Goal: Answer question/provide support: Share knowledge or assist other users

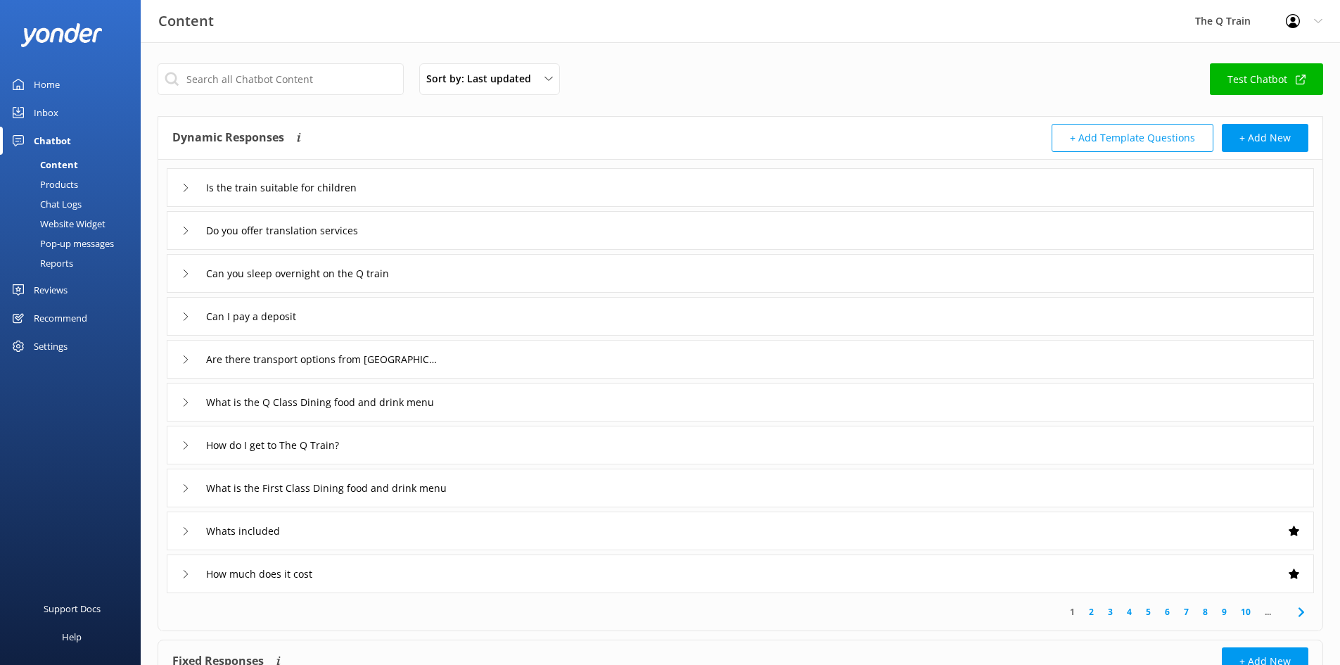
click at [49, 86] on div "Home" at bounding box center [47, 84] width 26 height 28
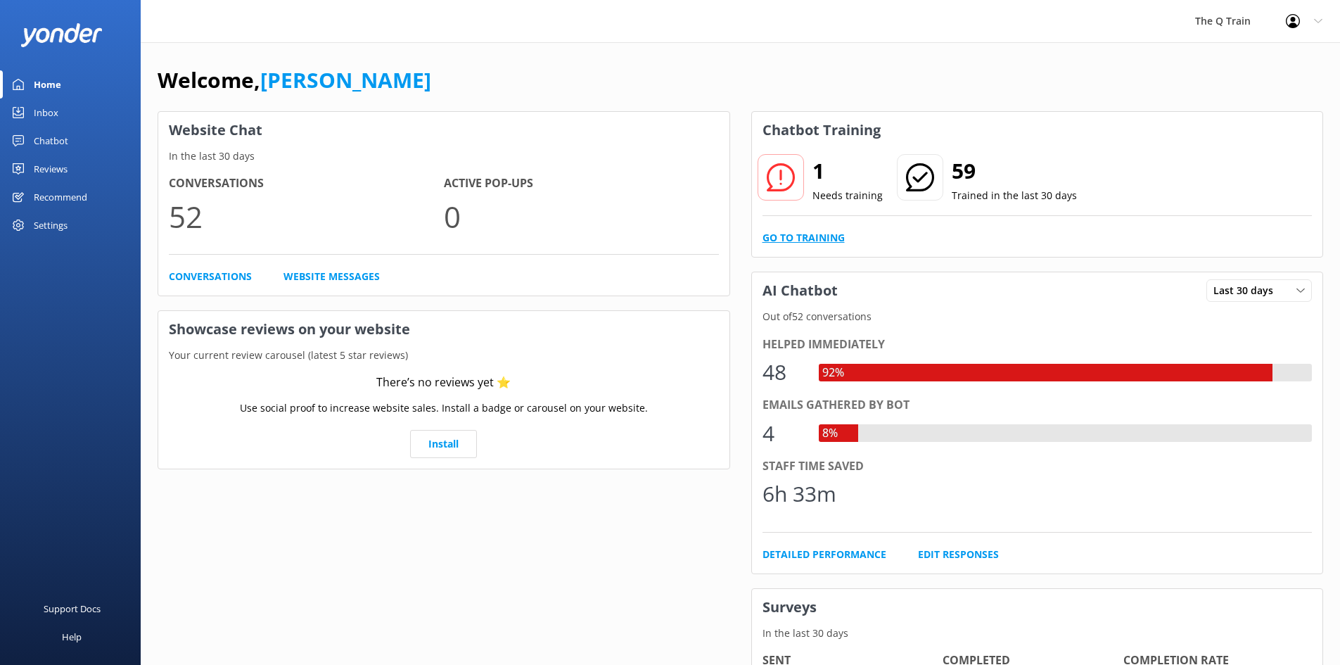
click at [817, 239] on link "Go to Training" at bounding box center [804, 237] width 82 height 15
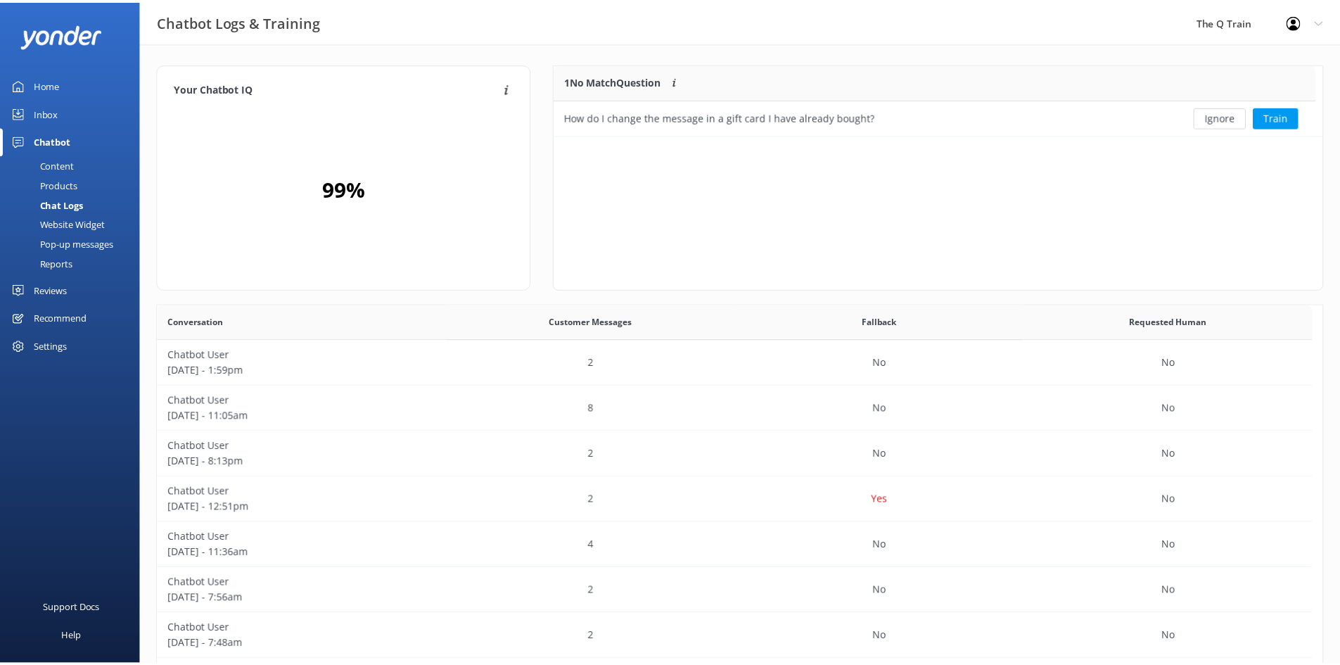
scroll to position [60, 758]
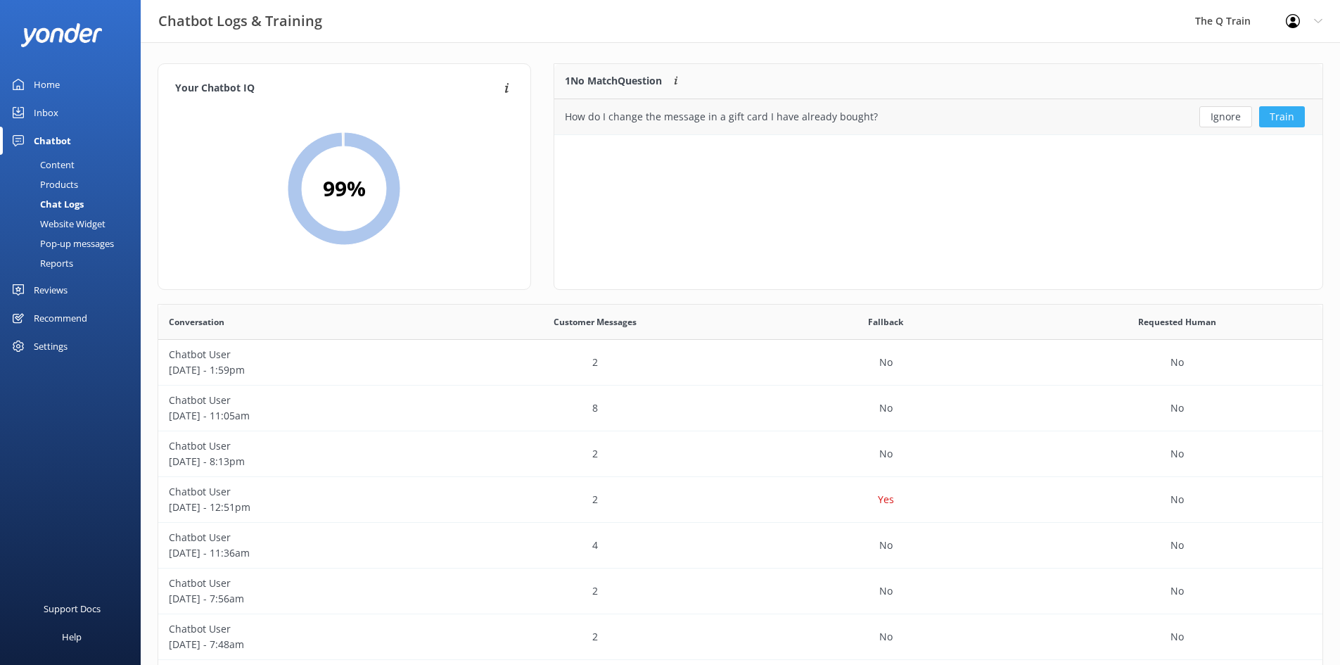
click at [1287, 117] on button "Train" at bounding box center [1282, 116] width 46 height 21
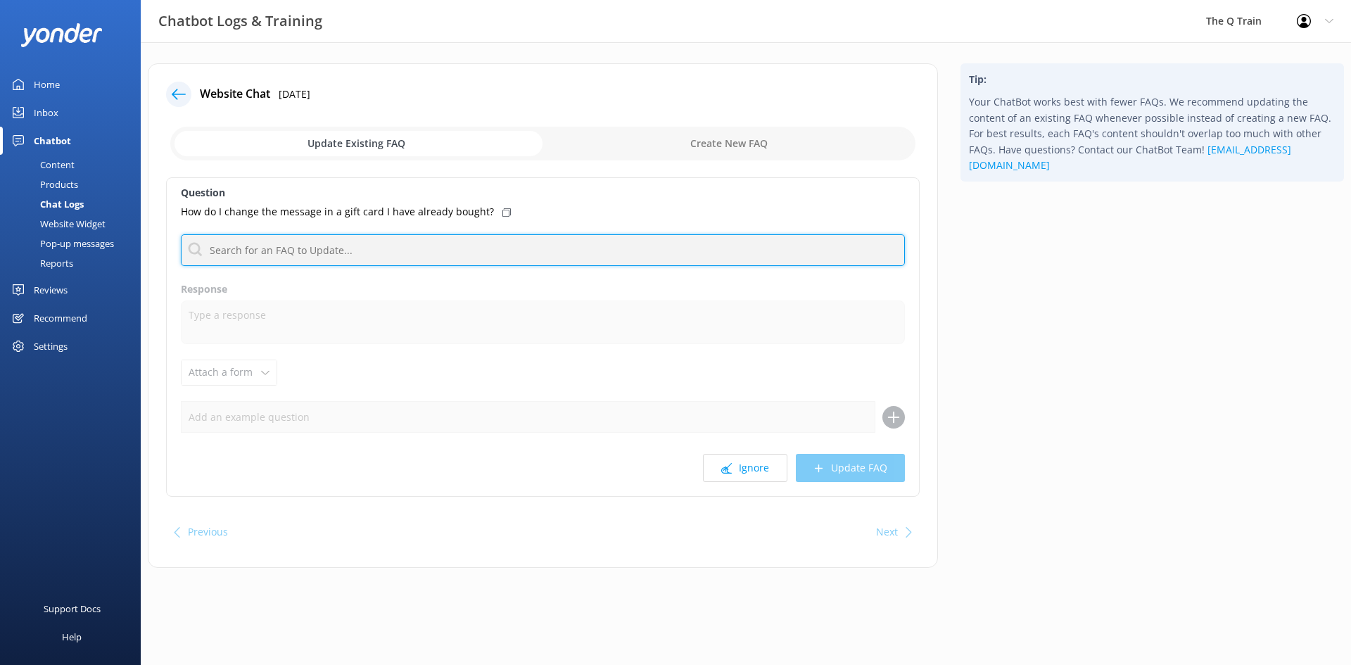
click at [301, 246] on input "text" at bounding box center [543, 250] width 724 height 32
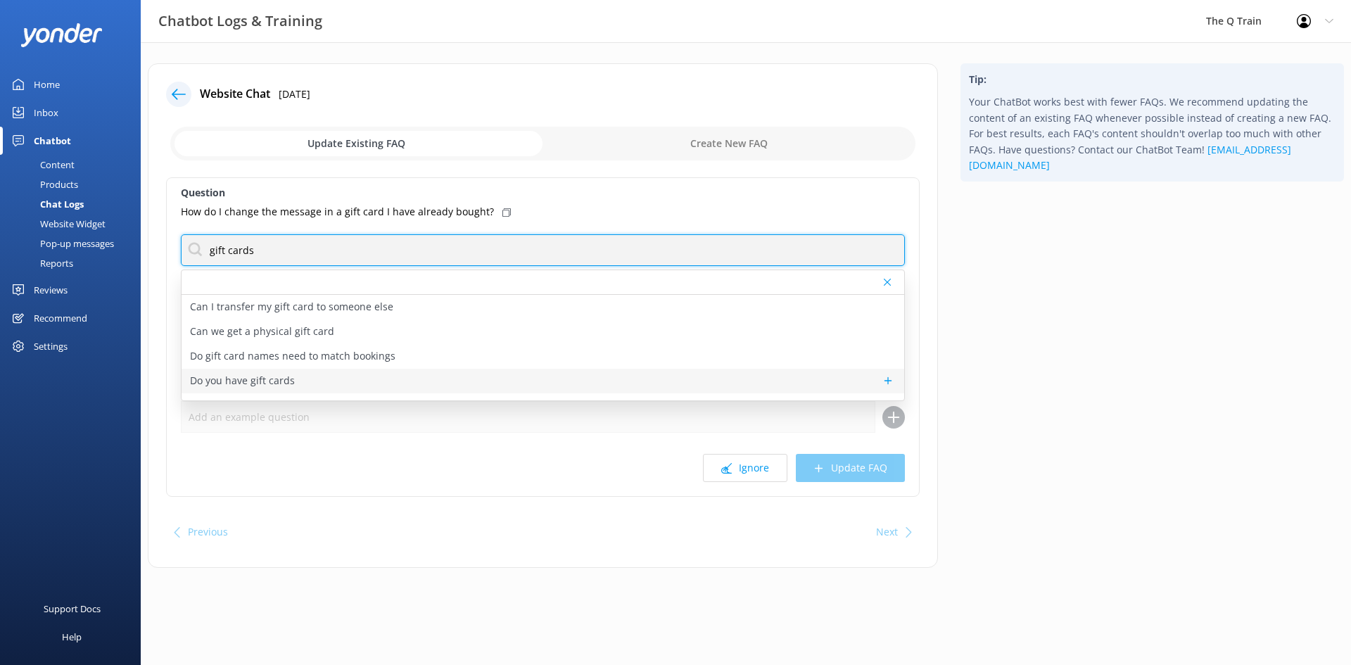
type input "gift cards"
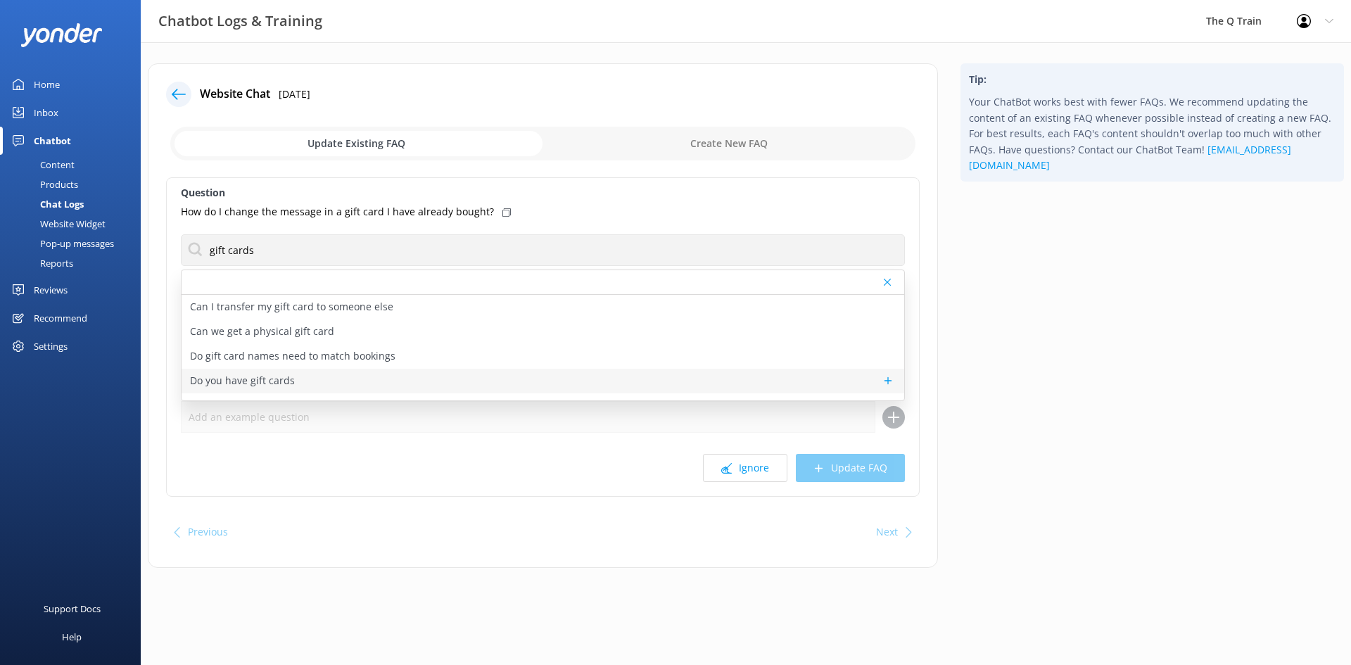
click at [264, 380] on p "Do you have gift cards" at bounding box center [242, 380] width 105 height 15
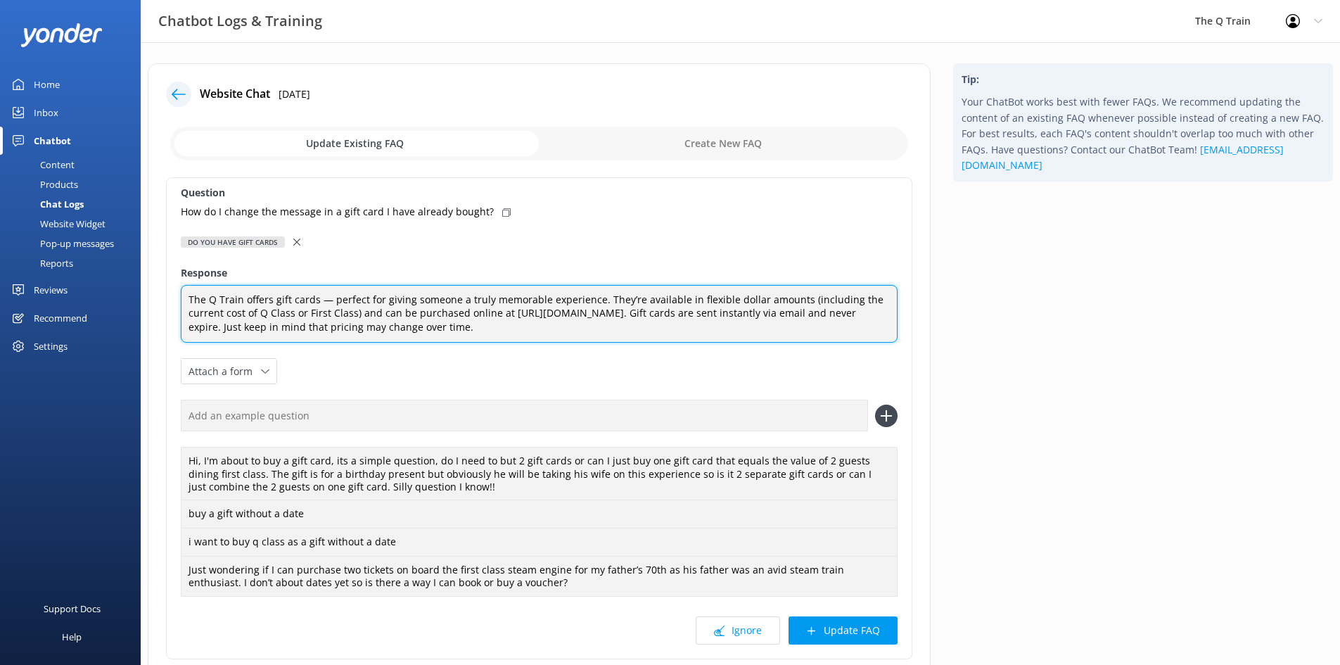
click at [507, 328] on textarea "The Q Train offers gift cards — perfect for giving someone a truly memorable ex…" at bounding box center [539, 314] width 717 height 58
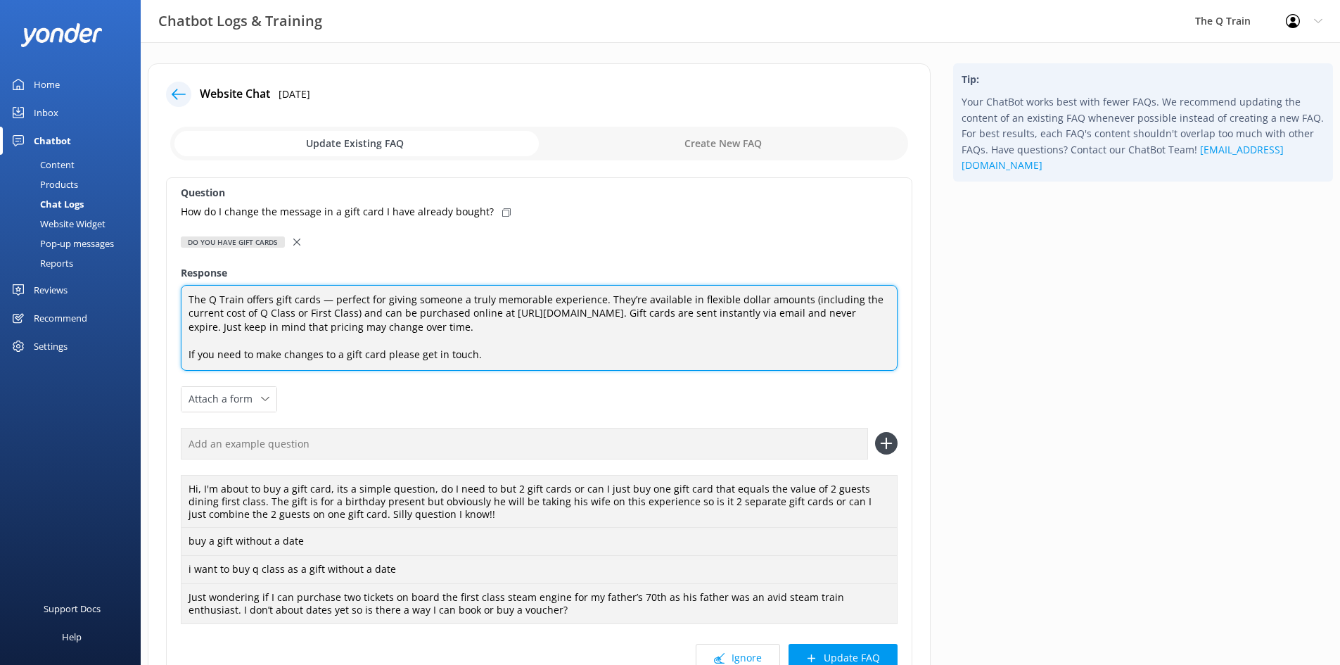
drag, startPoint x: 489, startPoint y: 350, endPoint x: 172, endPoint y: 355, distance: 316.6
click at [172, 355] on div "Question How do I change the message in a gift card I have already bought? Do y…" at bounding box center [539, 431] width 746 height 509
click at [494, 358] on textarea "The Q Train offers gift cards — perfect for giving someone a truly memorable ex…" at bounding box center [539, 328] width 717 height 86
drag, startPoint x: 493, startPoint y: 355, endPoint x: 177, endPoint y: 366, distance: 316.0
click at [177, 366] on div "Question How do I change the message in a gift card I have already bought? Do y…" at bounding box center [539, 431] width 746 height 509
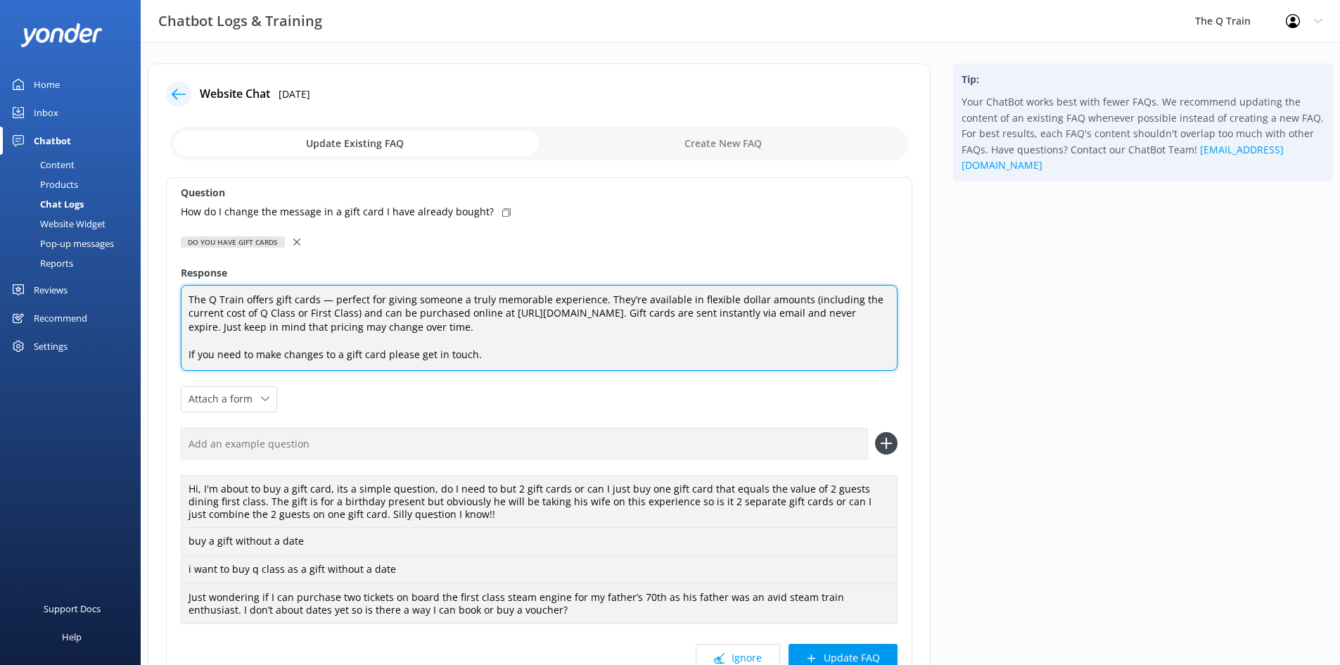
paste textarea "Reach out to us if you'd like to make any changes to your gift card."
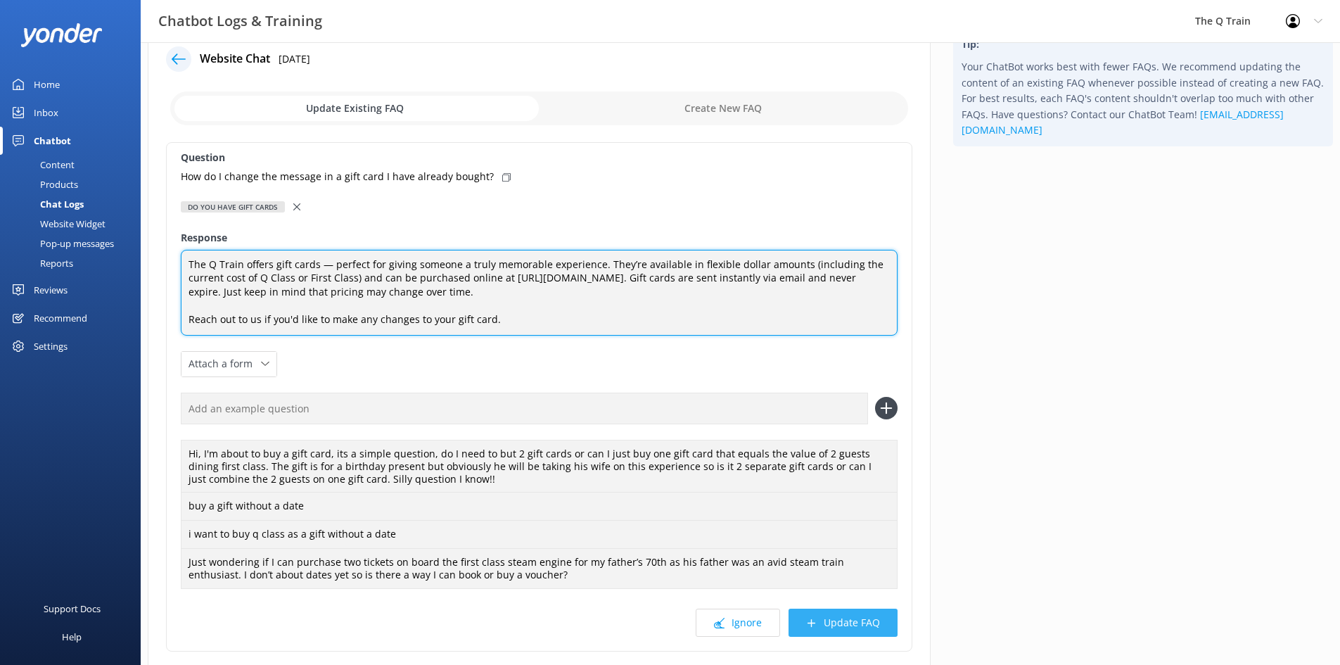
scroll to position [70, 0]
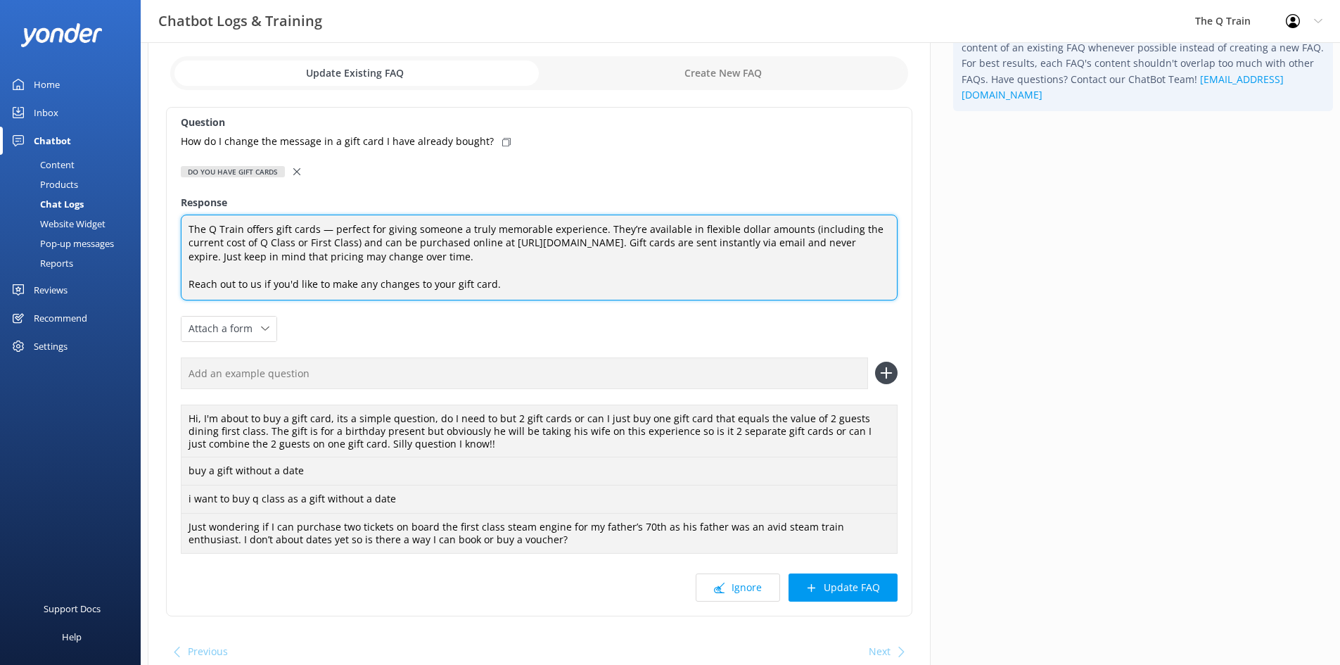
type textarea "The Q Train offers gift cards — perfect for giving someone a truly memorable ex…"
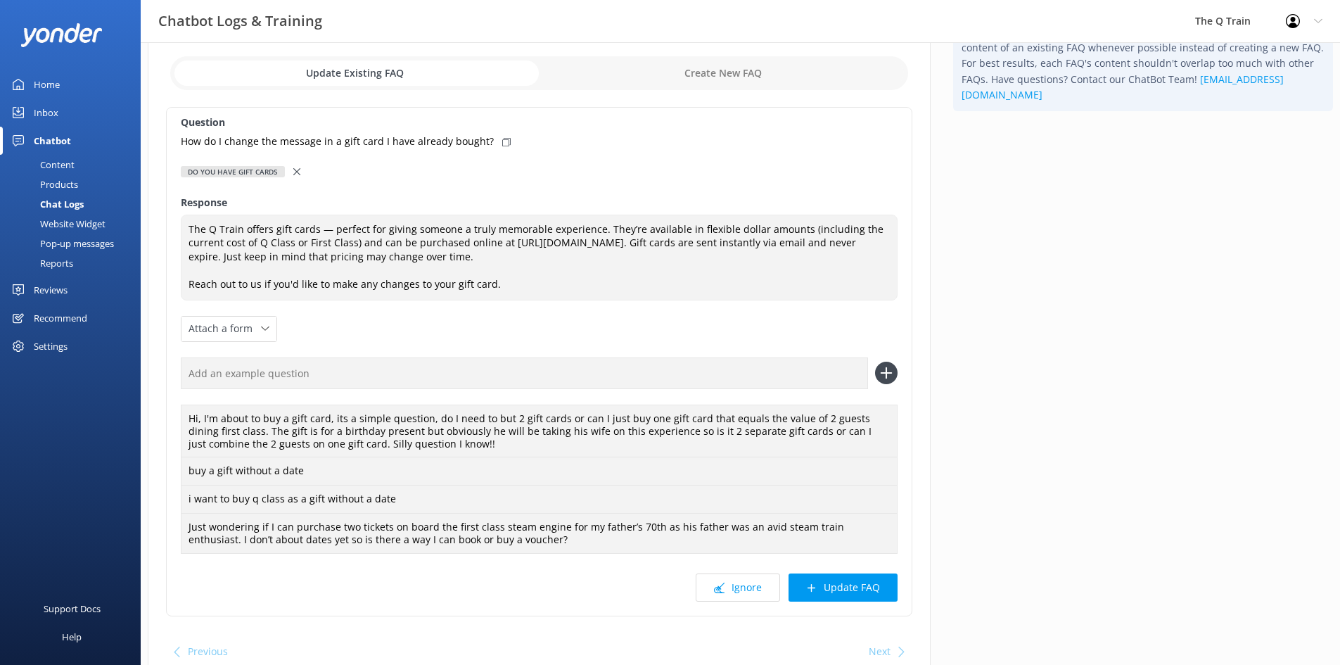
click at [329, 375] on input "text" at bounding box center [524, 373] width 687 height 32
click at [43, 84] on div "Home" at bounding box center [47, 84] width 26 height 28
click at [296, 378] on input "text" at bounding box center [524, 373] width 687 height 32
paste input "How do I change the message in a gift card I have already bought?"
type input "How do I change the message in a gift card I have already bought?"
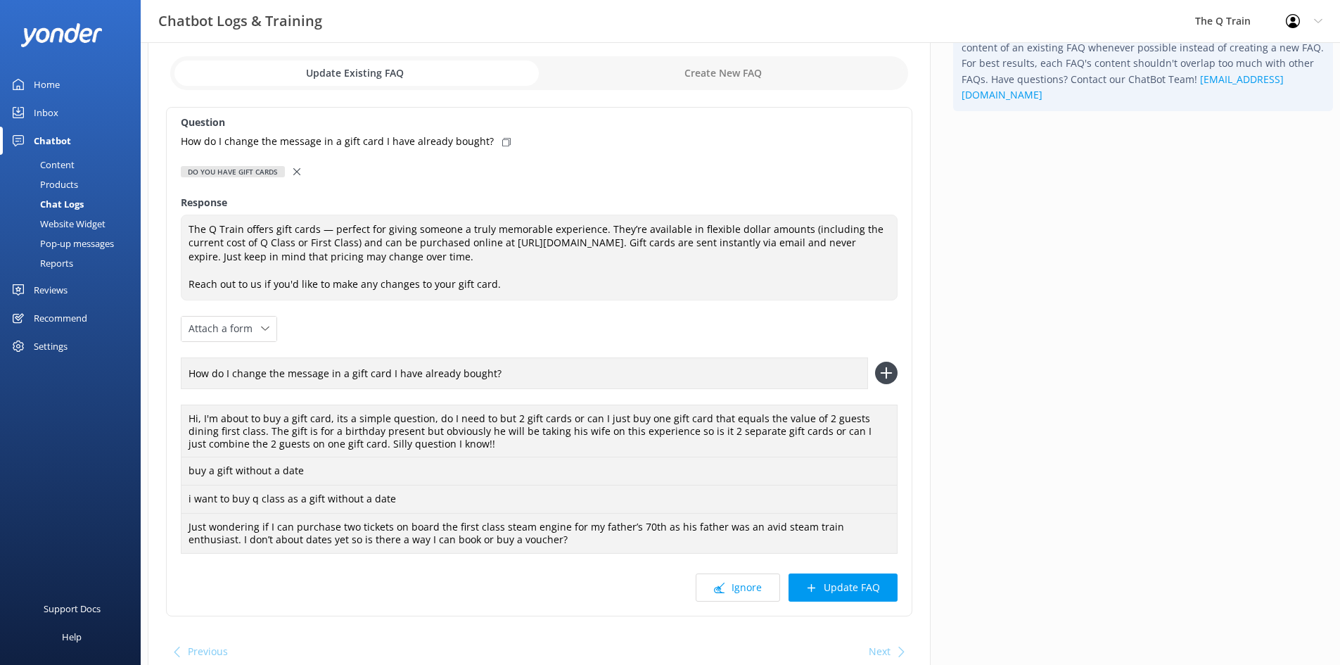
click at [888, 373] on use at bounding box center [886, 373] width 12 height 12
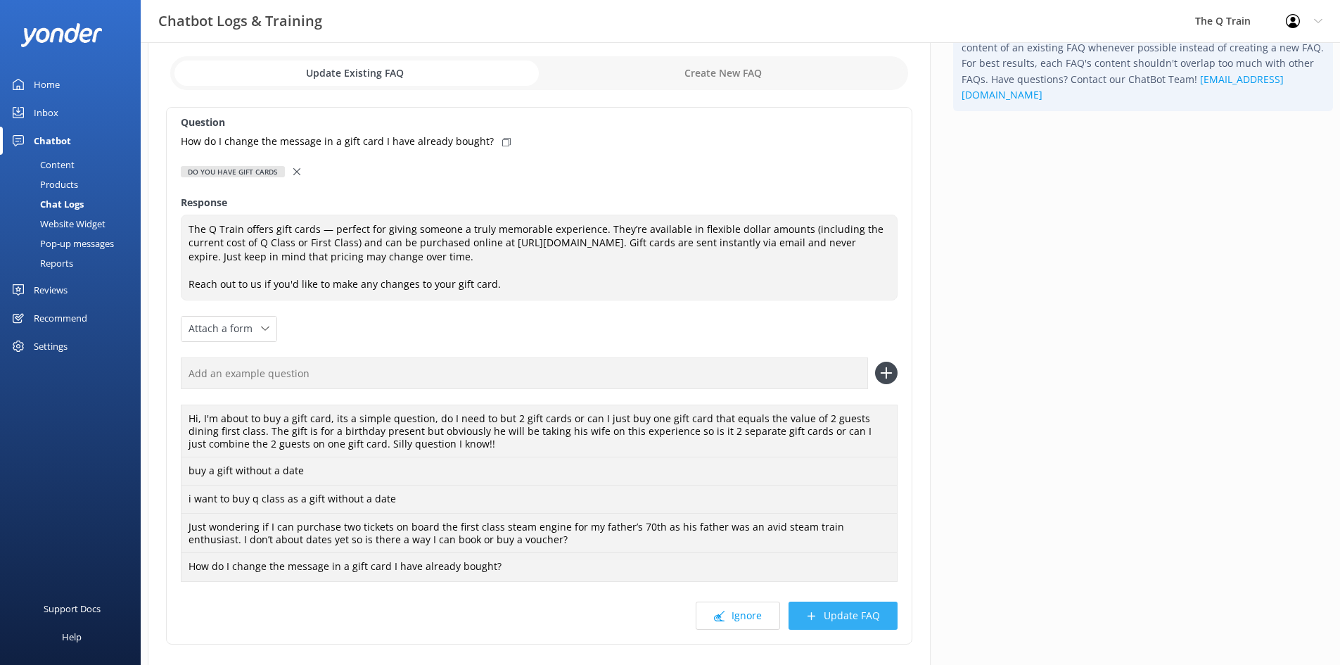
click at [831, 614] on button "Update FAQ" at bounding box center [843, 615] width 109 height 28
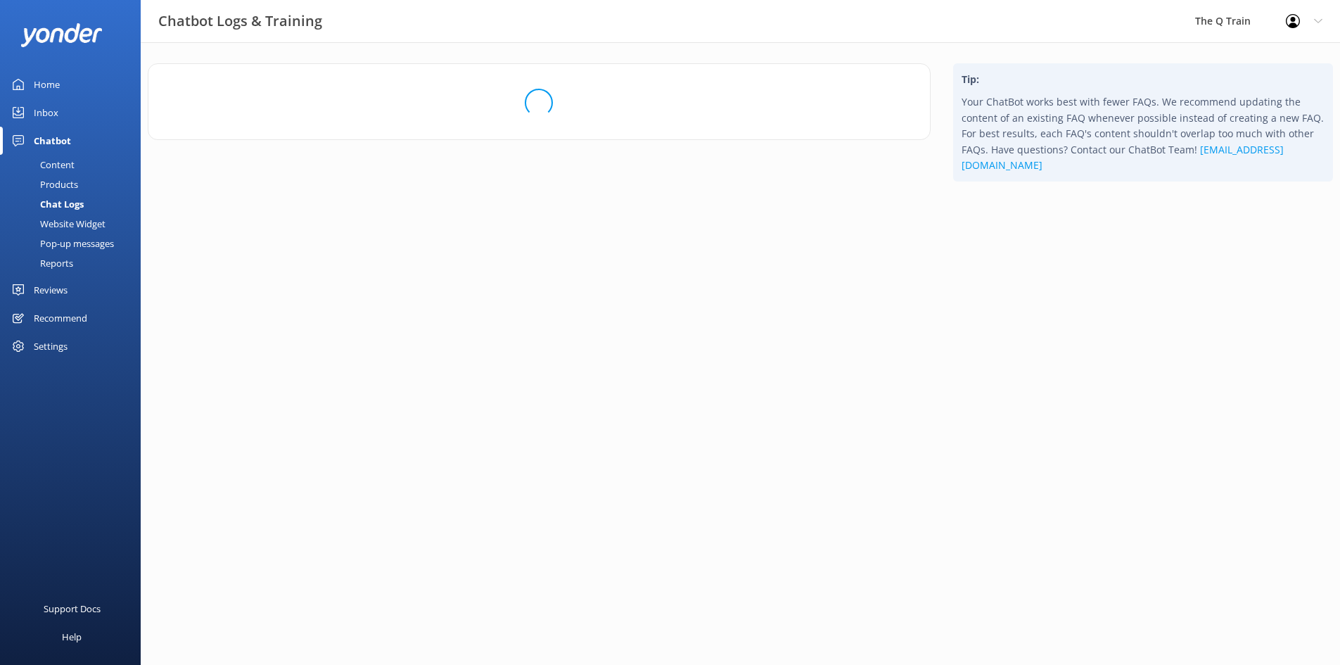
scroll to position [0, 0]
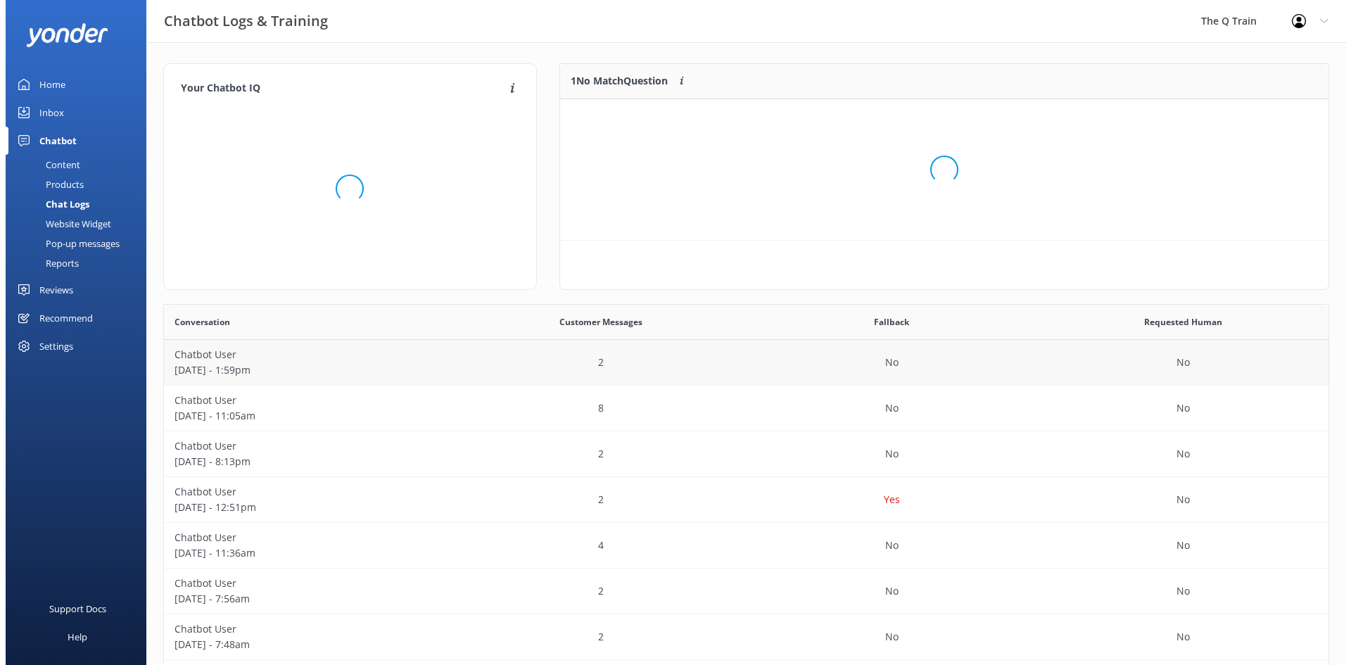
scroll to position [483, 1154]
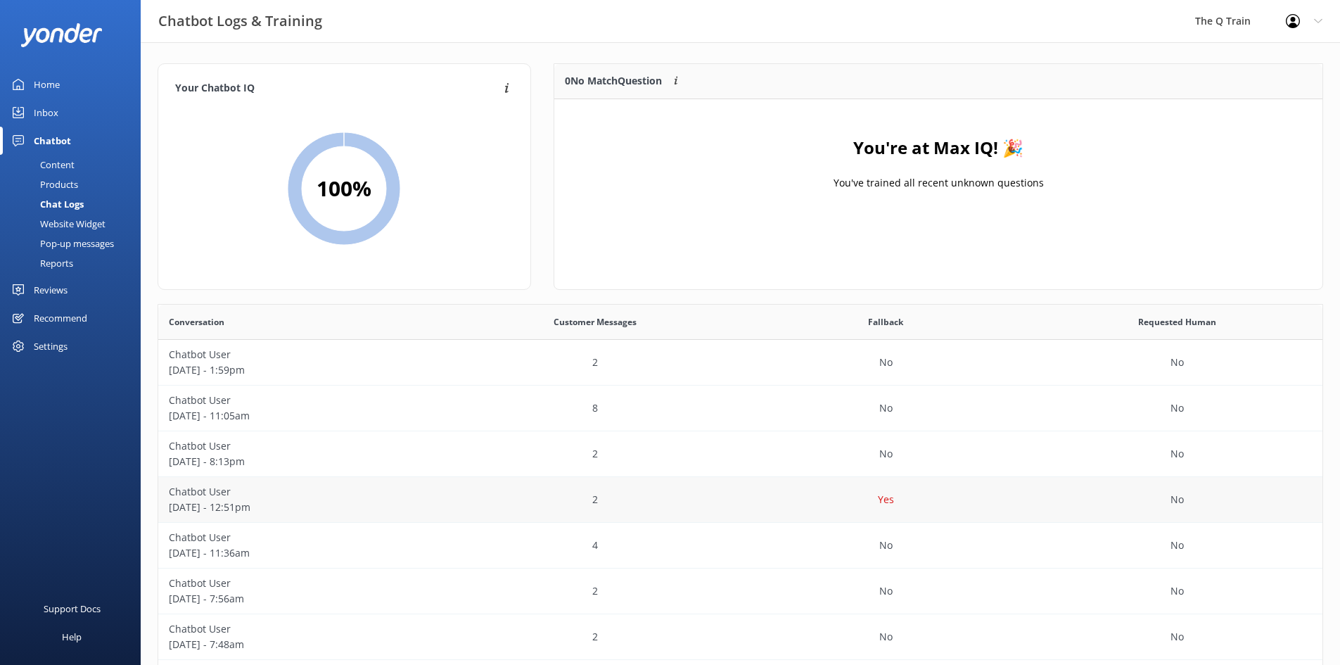
click at [214, 495] on p "Chatbot User" at bounding box center [304, 491] width 270 height 15
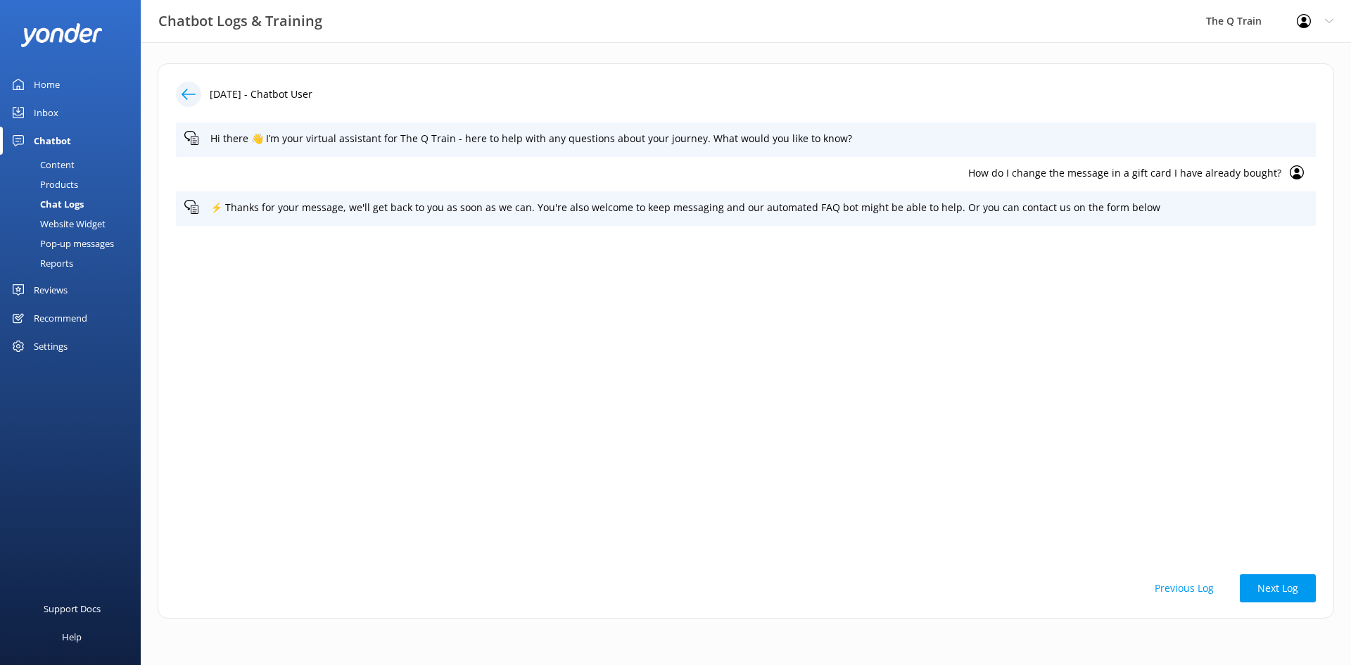
click at [55, 348] on div "Settings" at bounding box center [51, 346] width 34 height 28
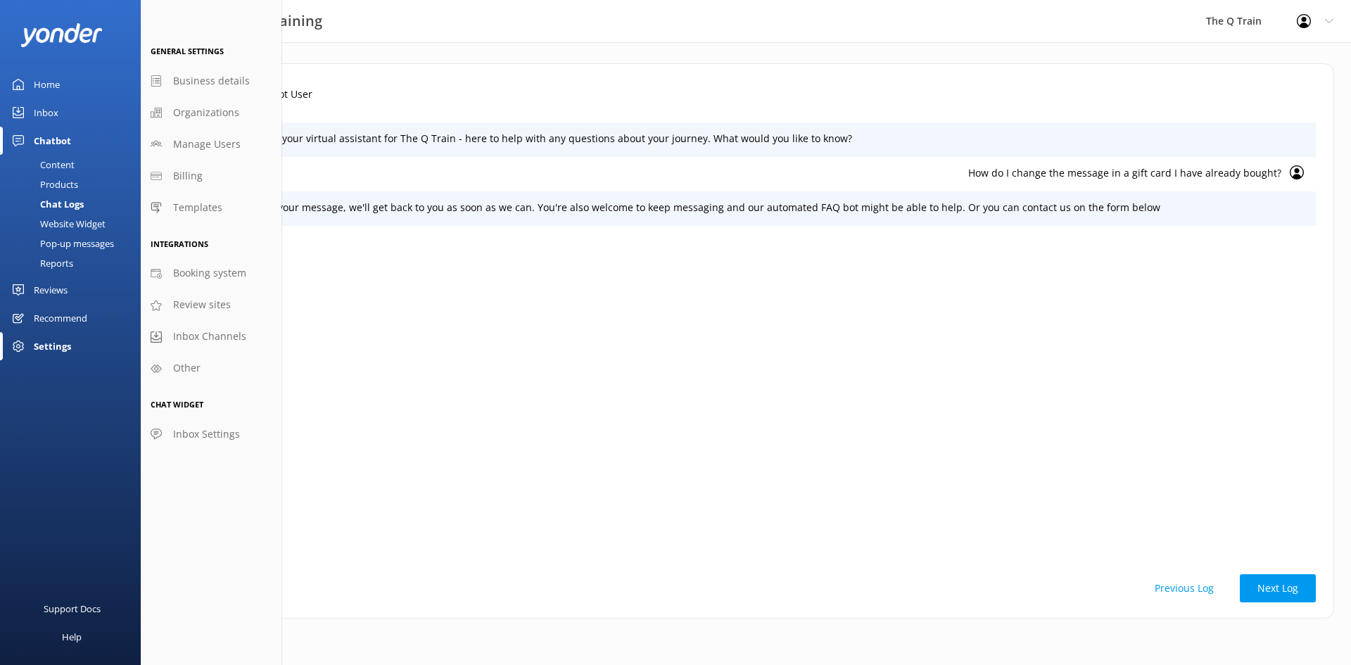
click at [397, 249] on div "Hi there 👋 I’m your virtual assistant for The Q Train - here to help with any q…" at bounding box center [746, 340] width 1140 height 436
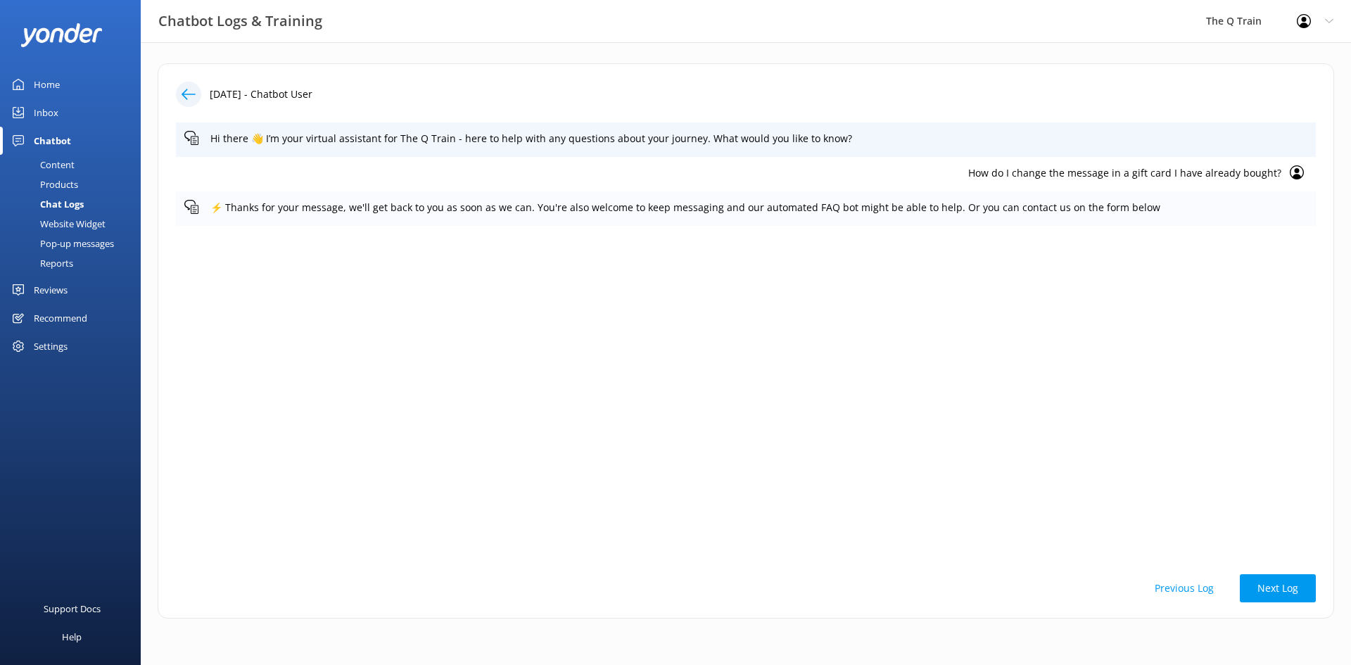
click at [1264, 212] on p "⚡ Thanks for your message, we'll get back to you as soon as we can. You're also…" at bounding box center [758, 207] width 1097 height 15
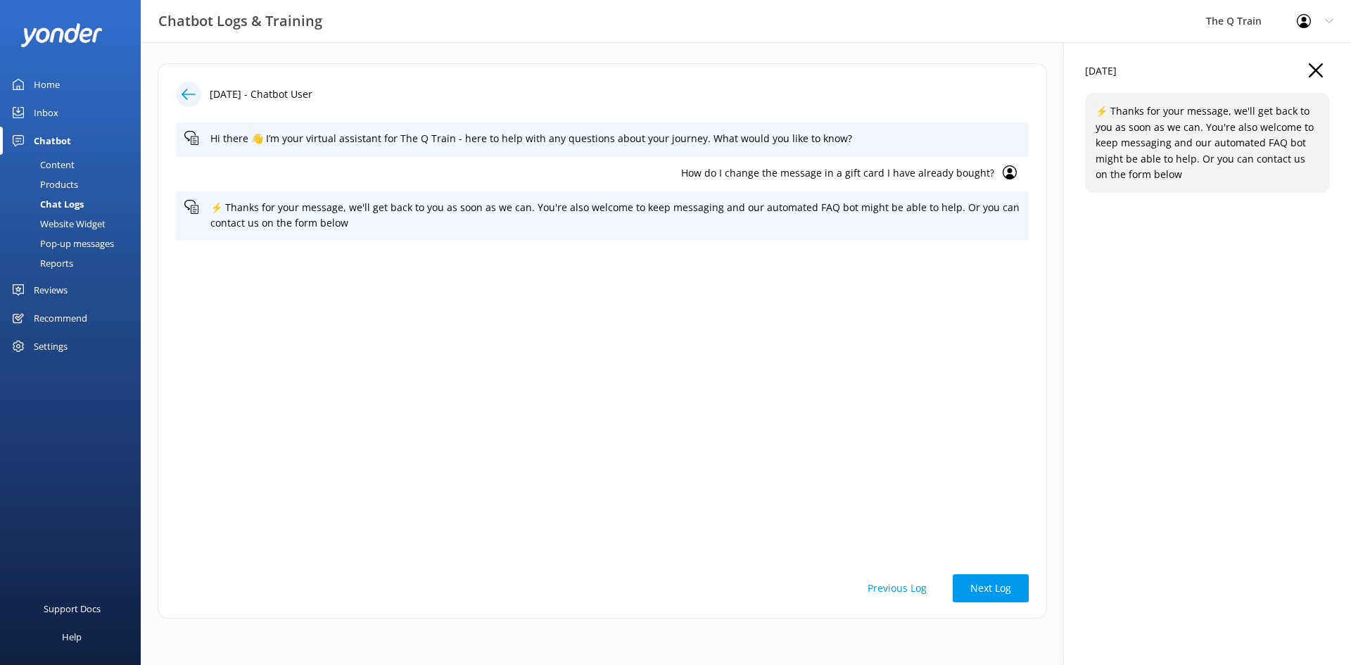
click at [1319, 71] on icon at bounding box center [1315, 70] width 14 height 14
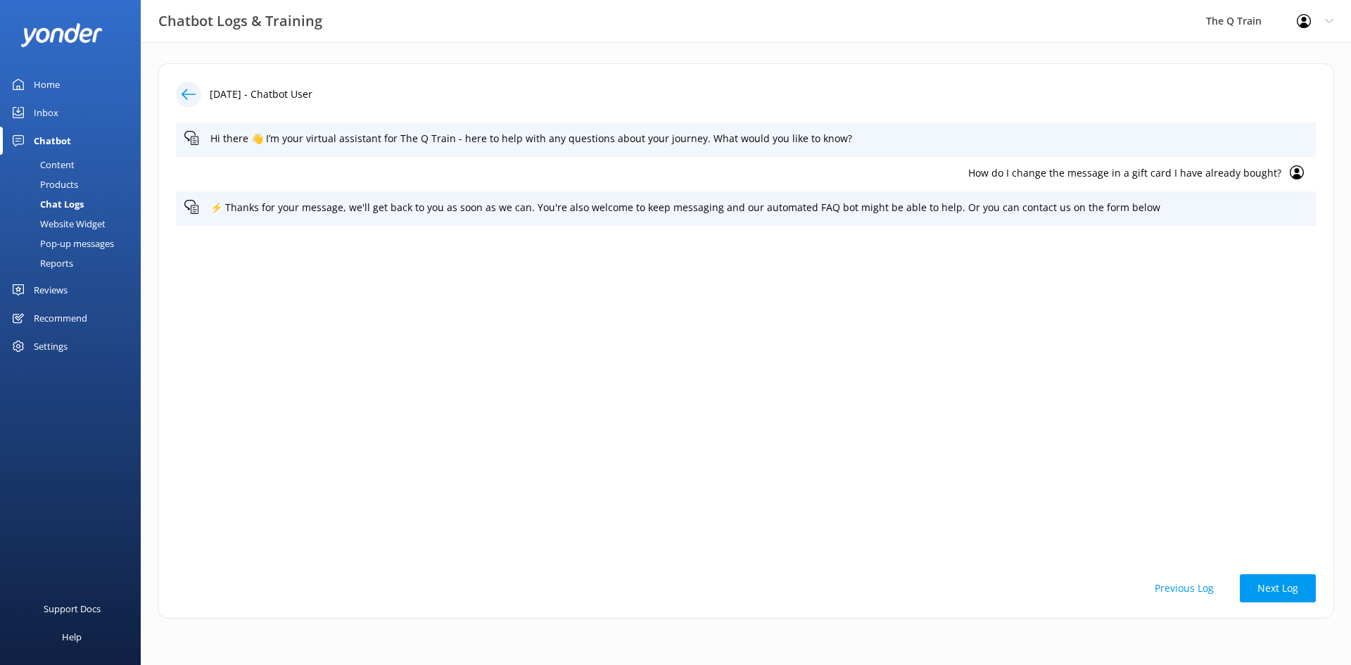
click at [62, 341] on div "Settings" at bounding box center [51, 346] width 34 height 28
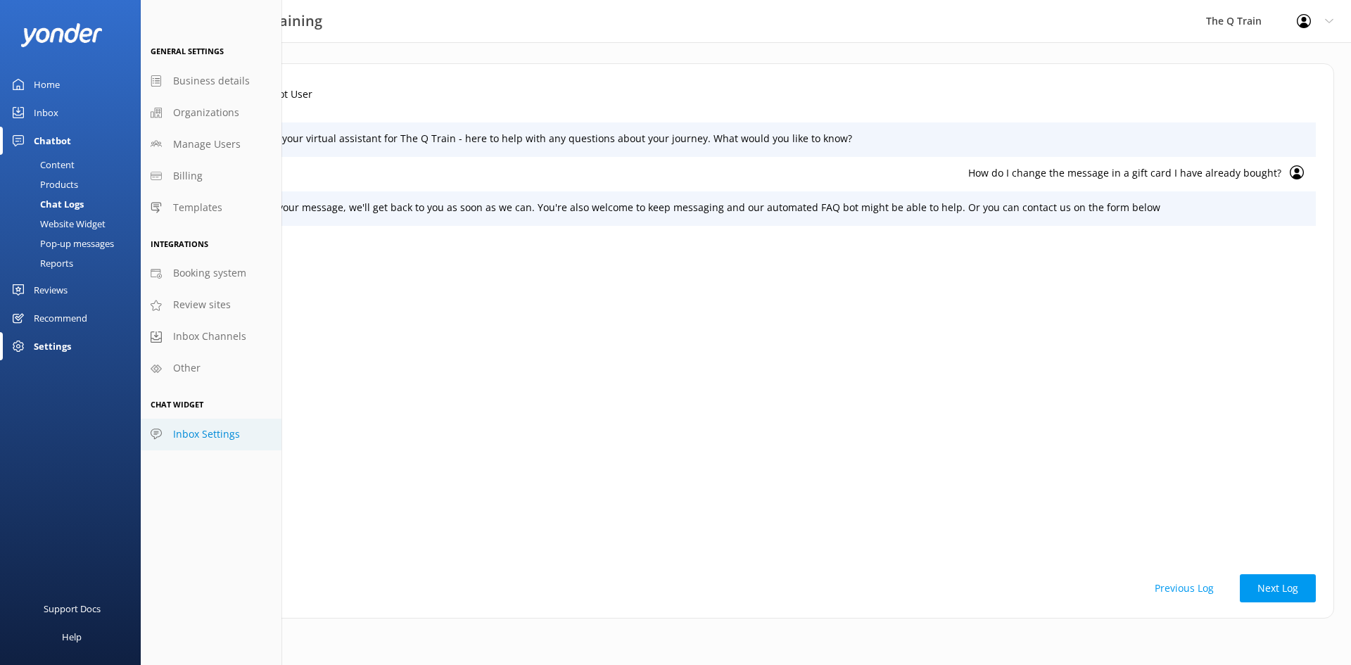
click at [200, 433] on span "Inbox Settings" at bounding box center [206, 433] width 67 height 15
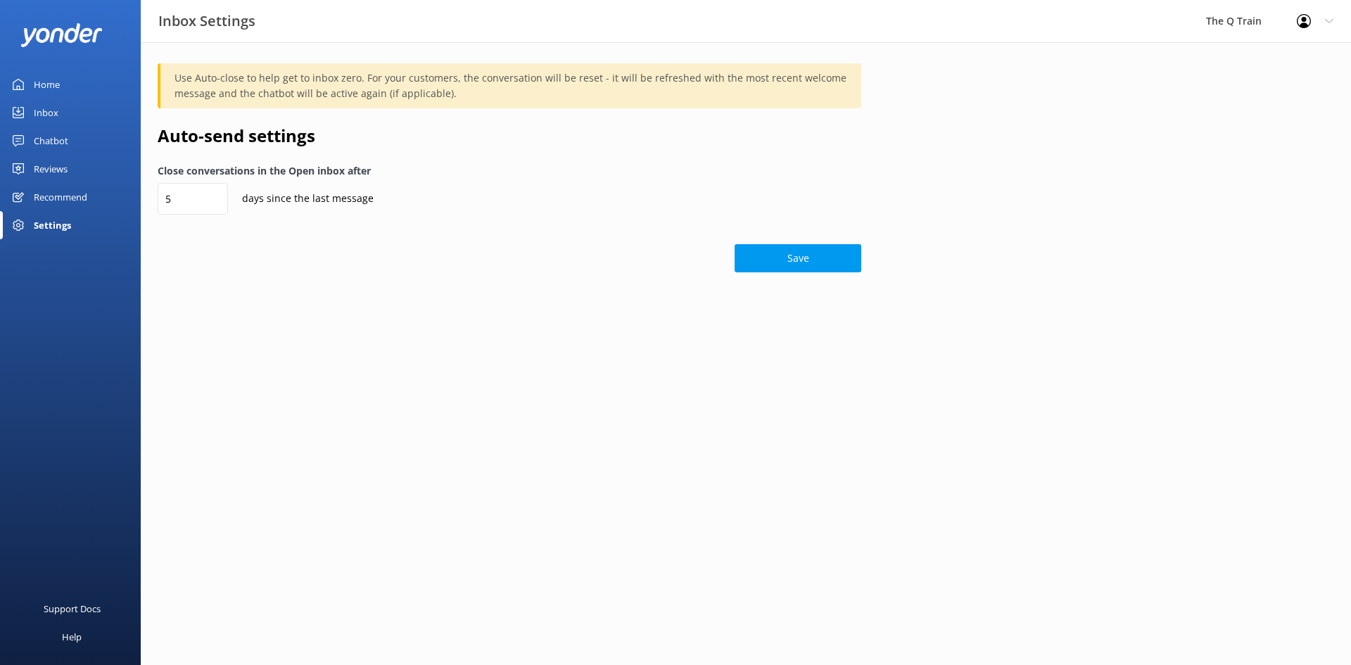
click at [60, 224] on div "Settings" at bounding box center [52, 225] width 37 height 28
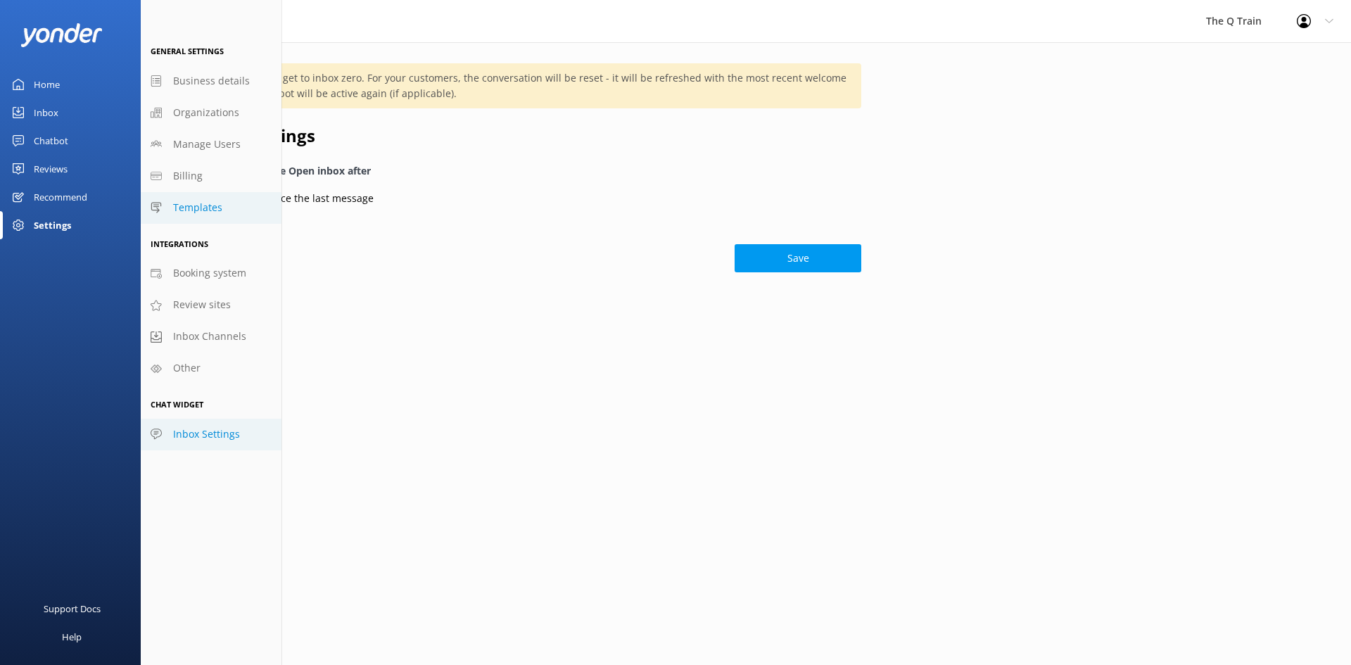
click at [198, 212] on span "Templates" at bounding box center [197, 207] width 49 height 15
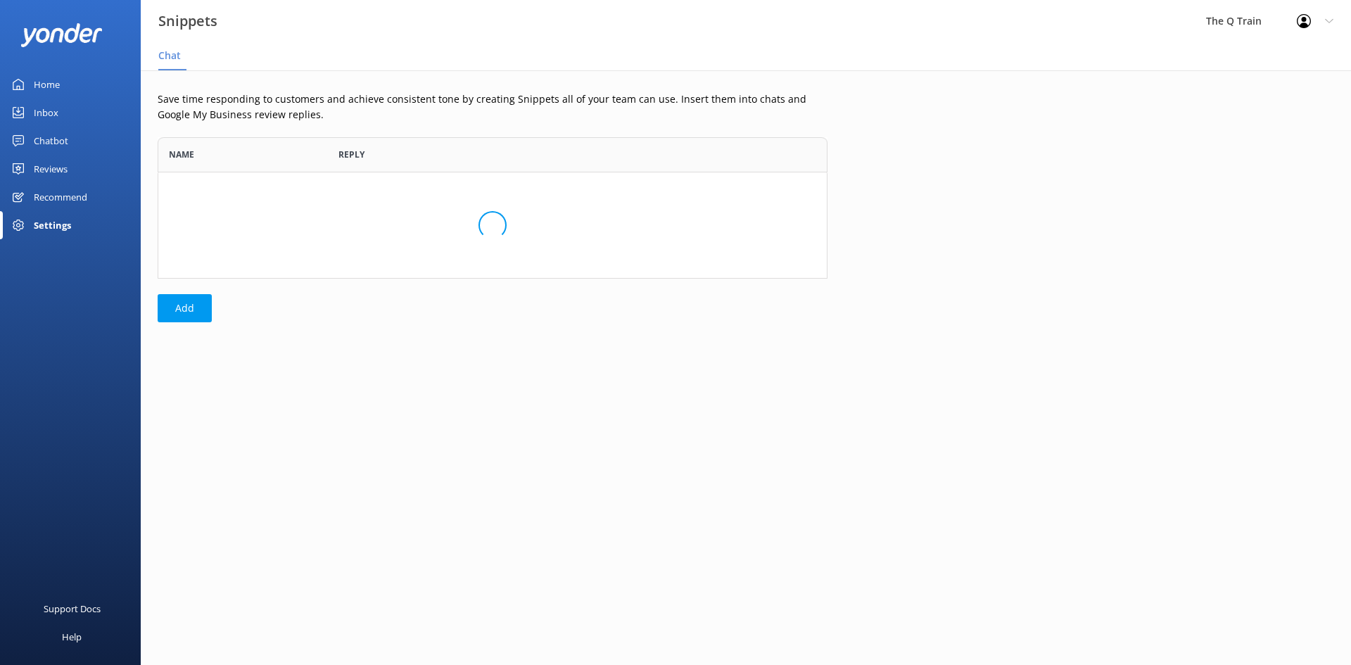
scroll to position [131, 659]
click at [49, 113] on div "Inbox" at bounding box center [46, 112] width 25 height 28
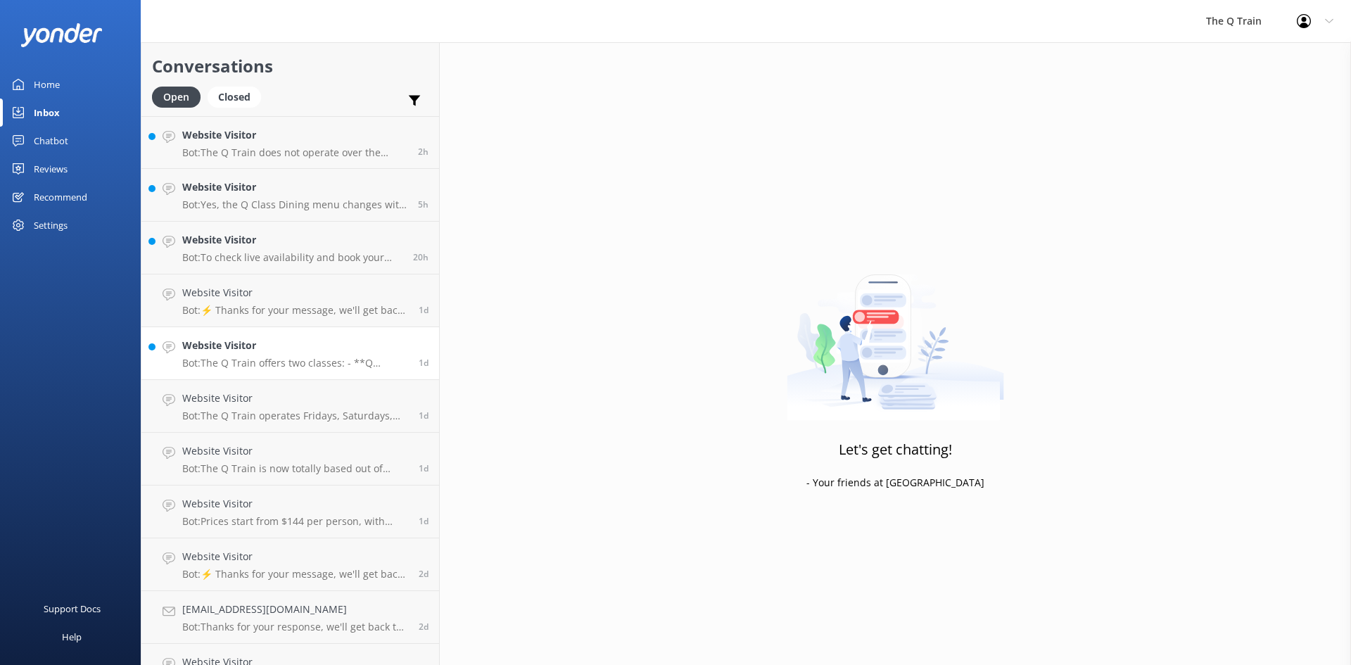
click at [290, 351] on h4 "Website Visitor" at bounding box center [295, 345] width 226 height 15
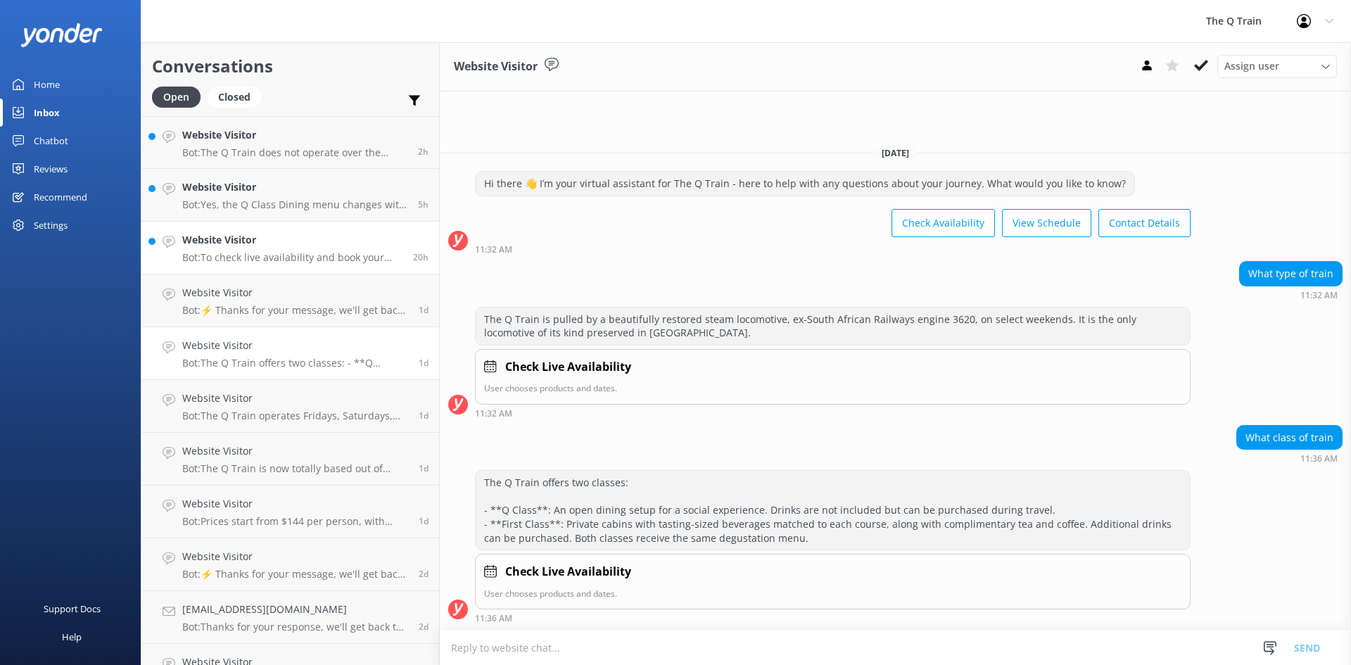
click at [278, 243] on h4 "Website Visitor" at bounding box center [292, 239] width 220 height 15
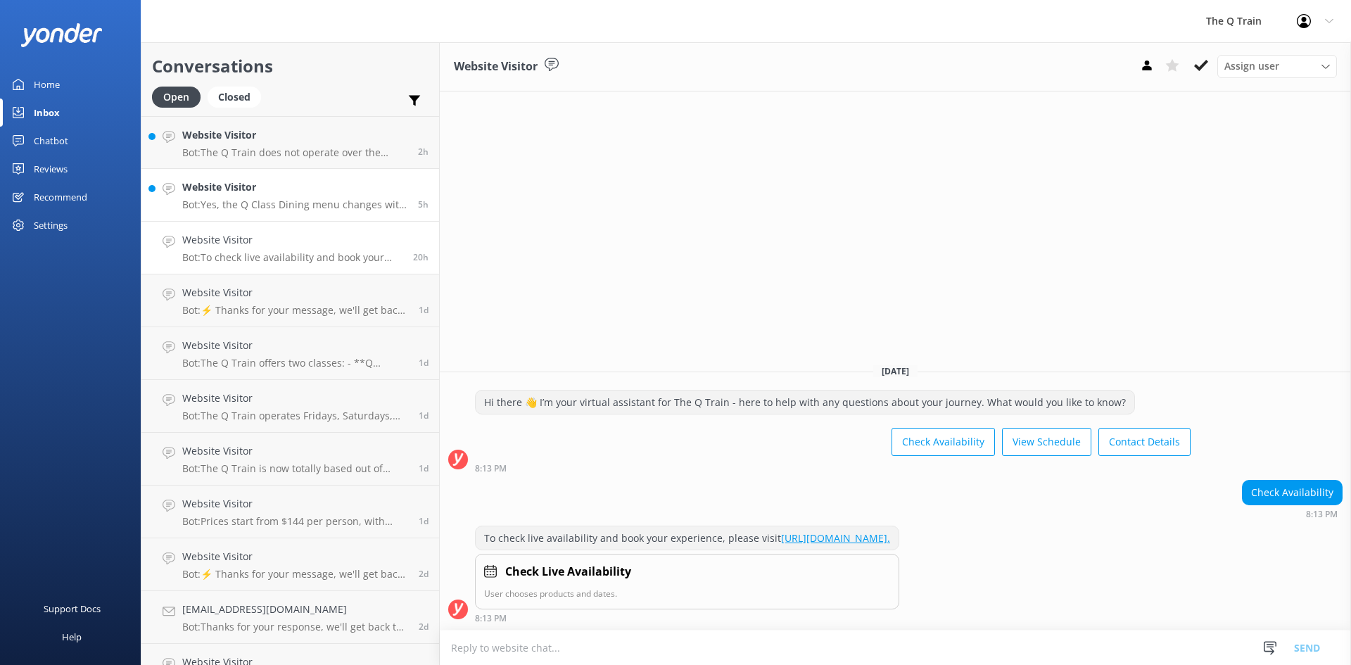
click at [286, 210] on p "Bot: Yes, the Q Class Dining menu changes with the seasons. Be sure to check th…" at bounding box center [294, 204] width 225 height 13
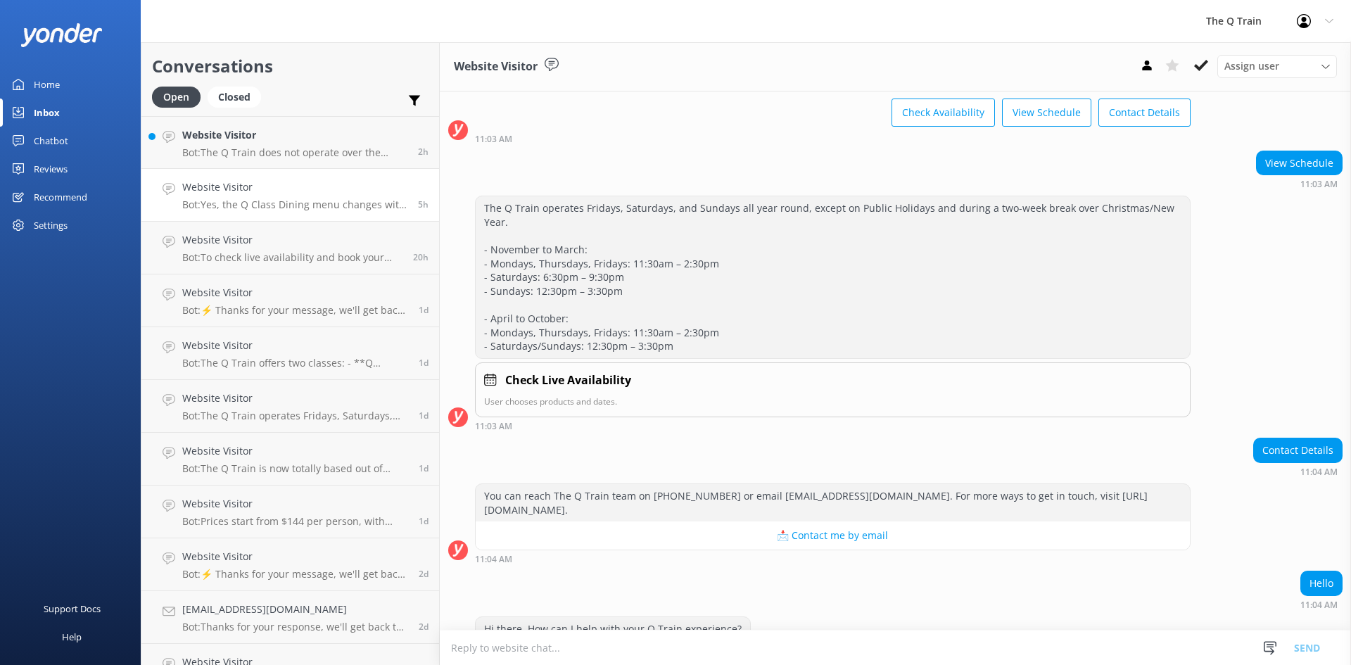
scroll to position [191, 0]
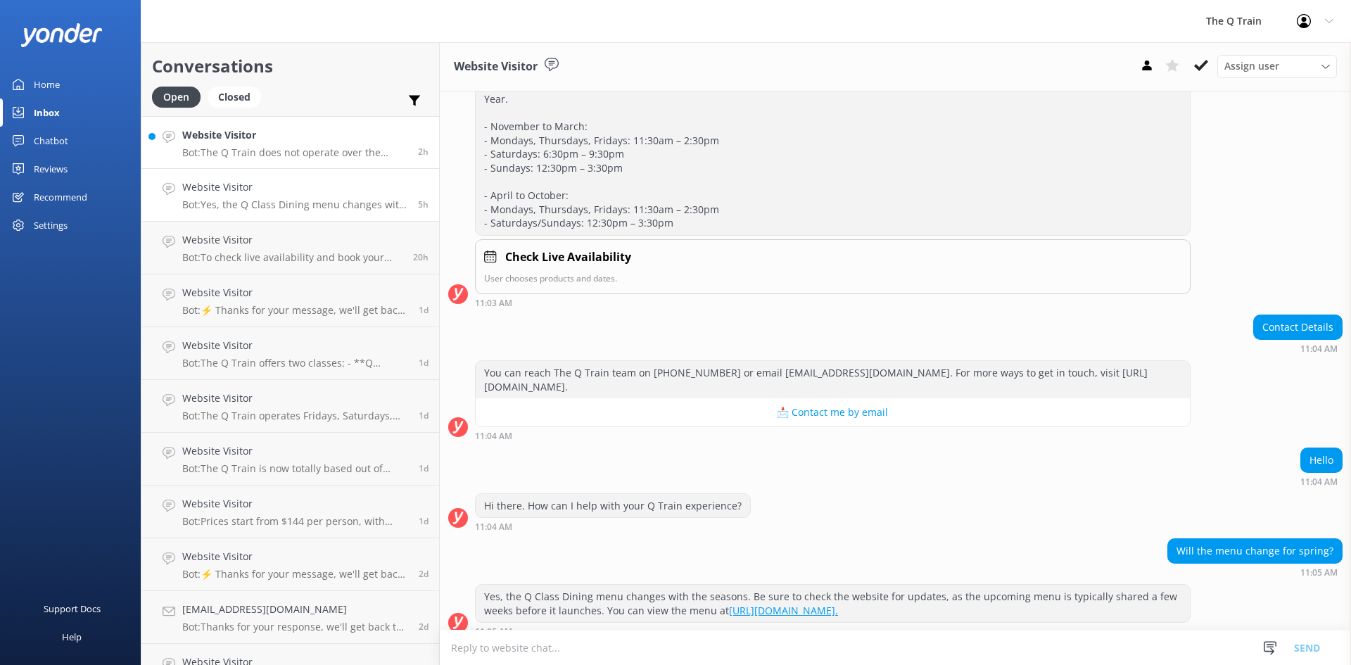
click at [217, 139] on h4 "Website Visitor" at bounding box center [294, 134] width 225 height 15
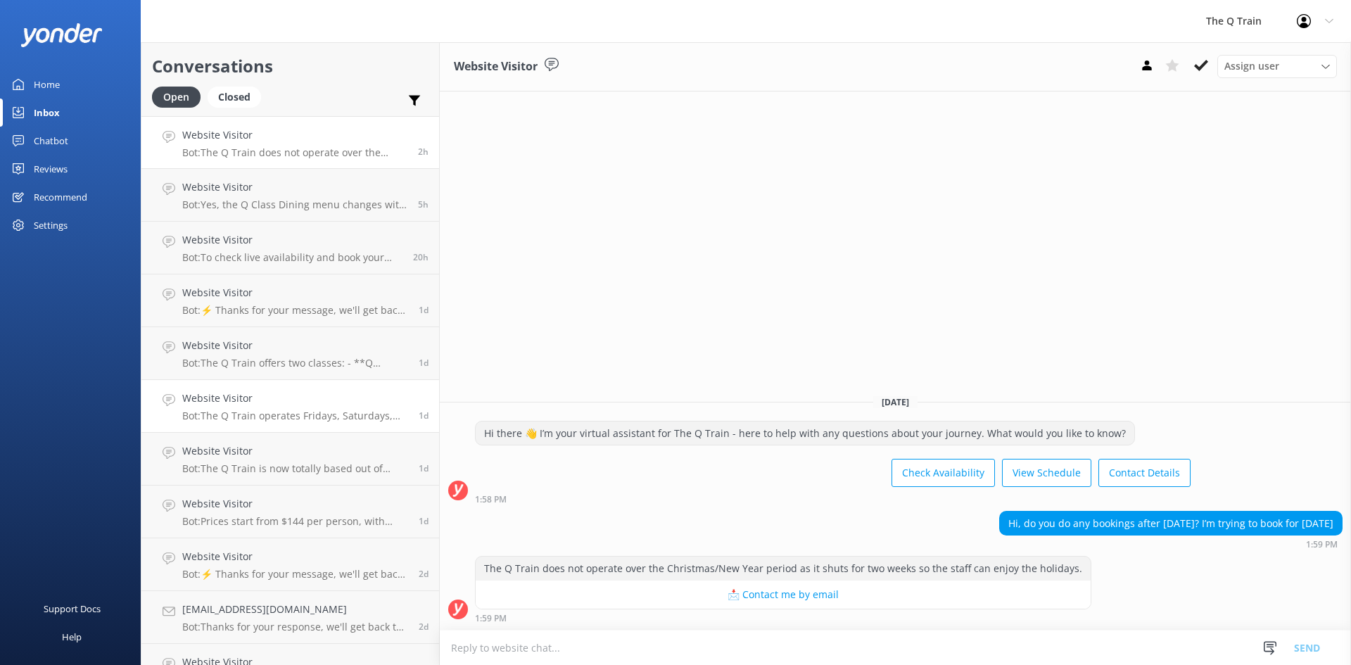
click at [248, 409] on div "Website Visitor Bot: The Q Train operates Fridays, Saturdays, and Sundays all y…" at bounding box center [295, 405] width 226 height 31
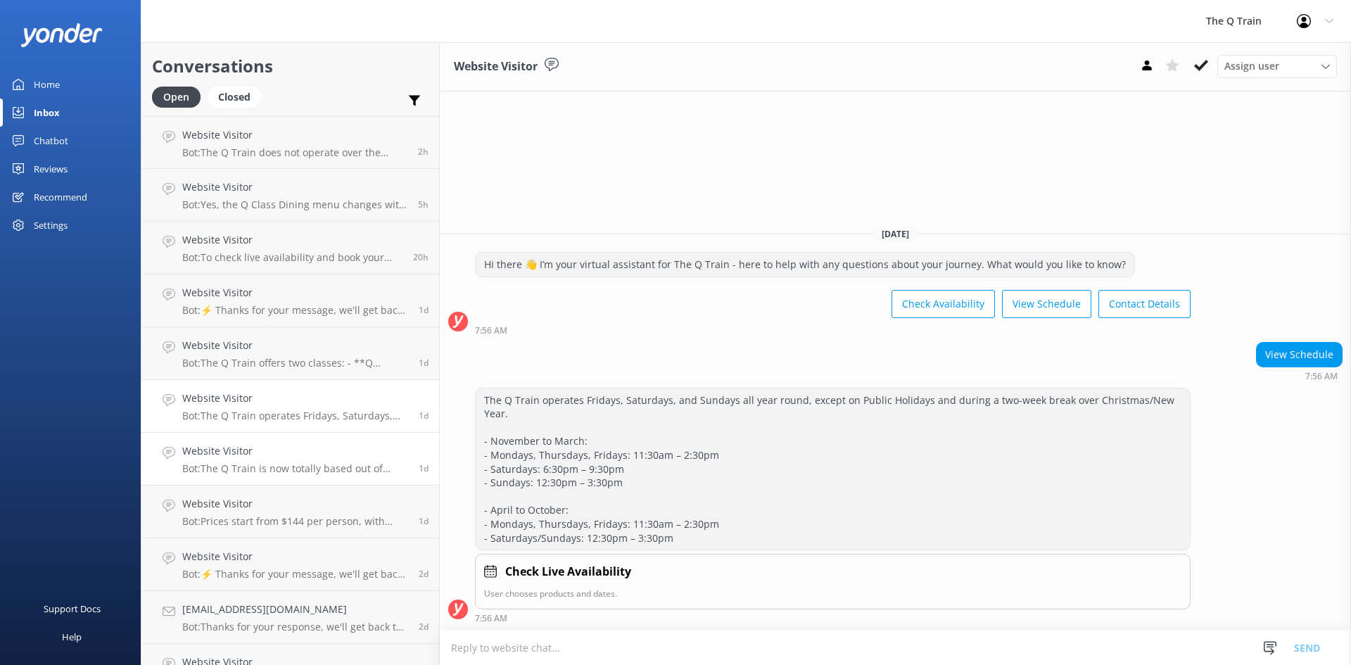
click at [255, 461] on div "Website Visitor Bot: The Q Train is now totally based out of [GEOGRAPHIC_DATA].…" at bounding box center [295, 458] width 226 height 31
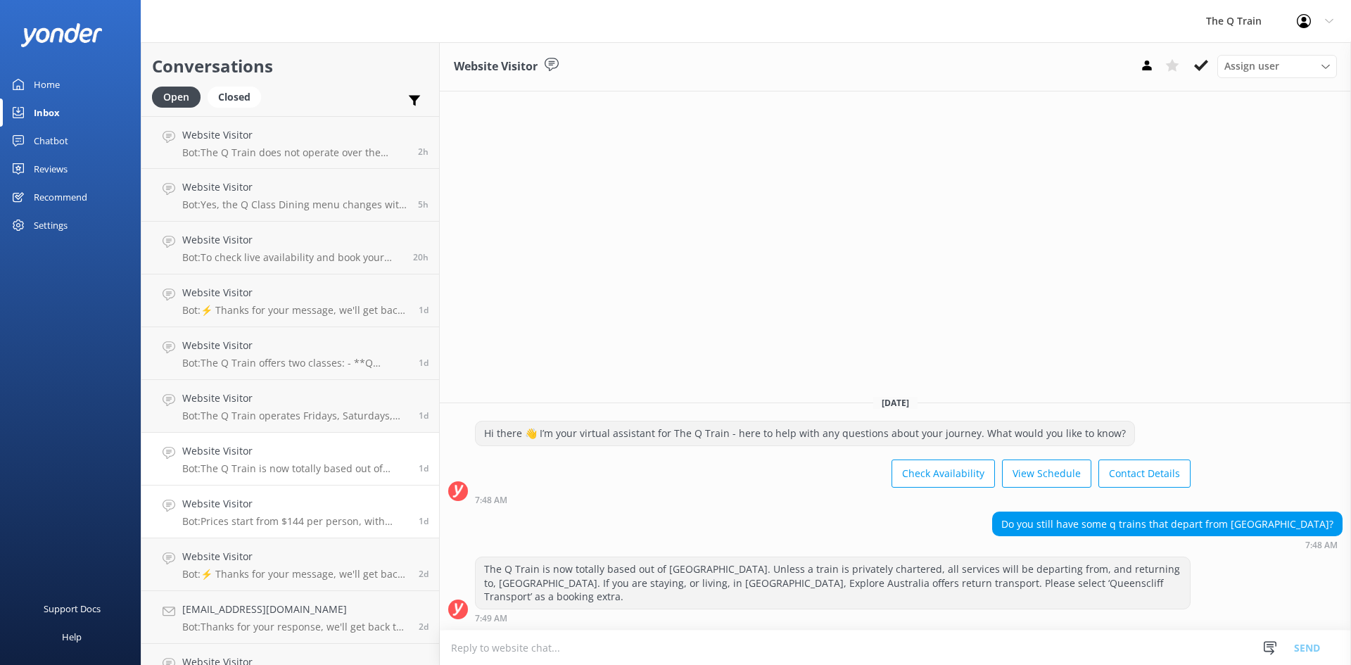
click at [257, 509] on h4 "Website Visitor" at bounding box center [295, 503] width 226 height 15
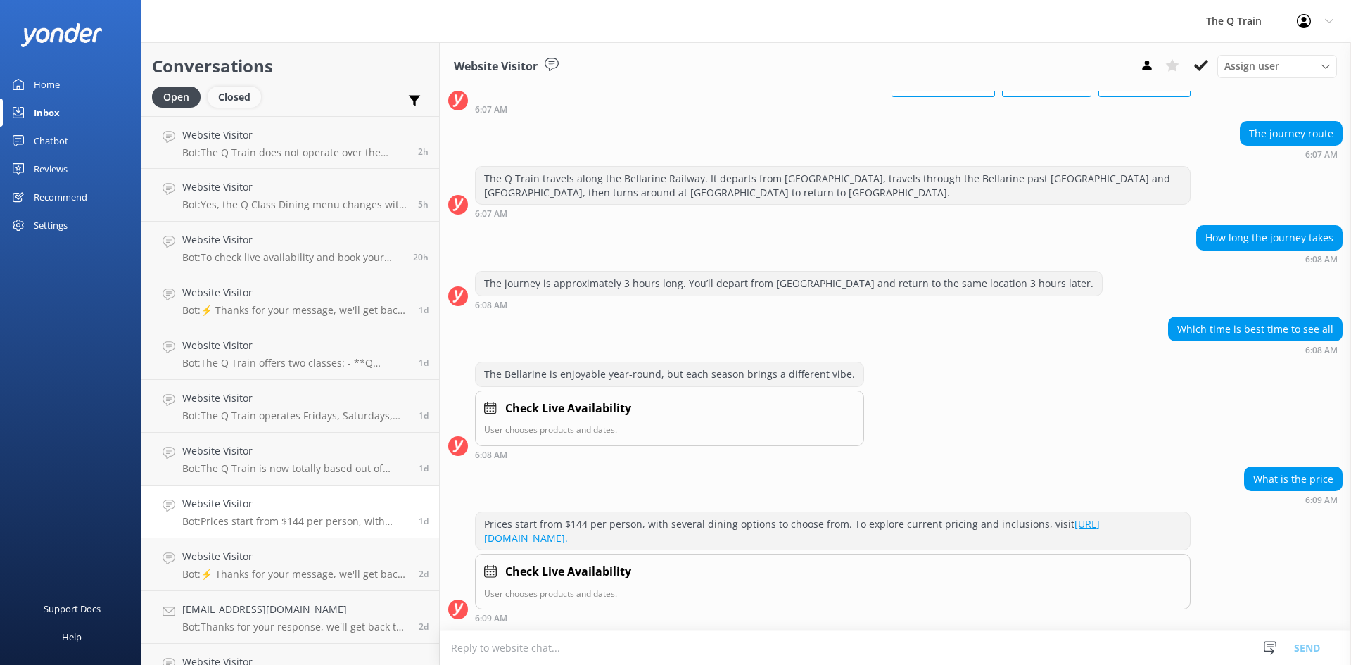
click at [238, 96] on div "Closed" at bounding box center [234, 97] width 53 height 21
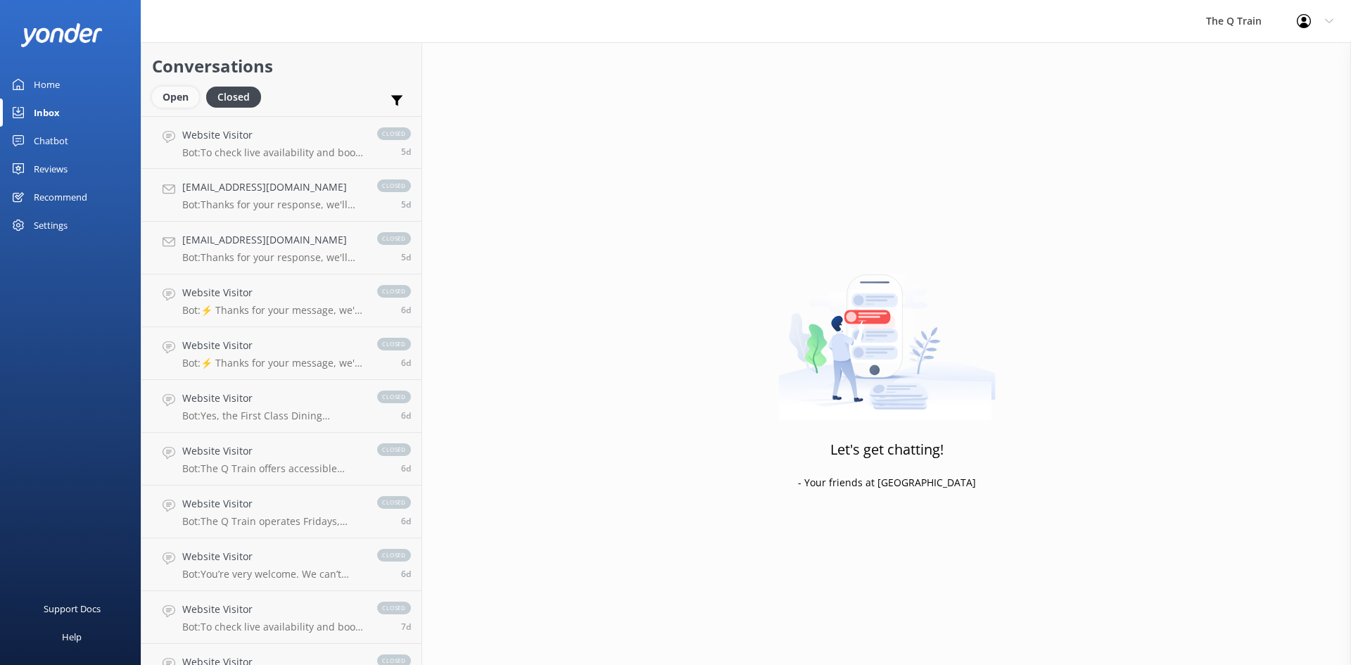
click at [176, 97] on div "Open" at bounding box center [175, 97] width 47 height 21
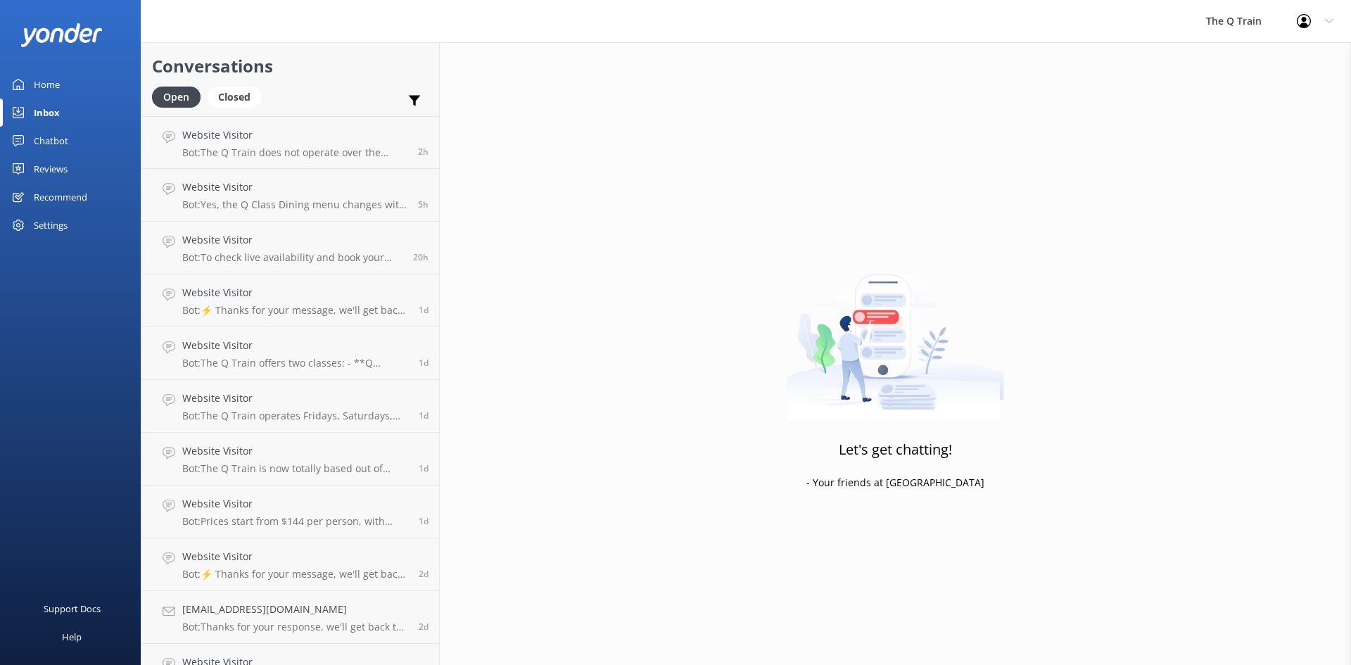
click at [53, 82] on div "Home" at bounding box center [47, 84] width 26 height 28
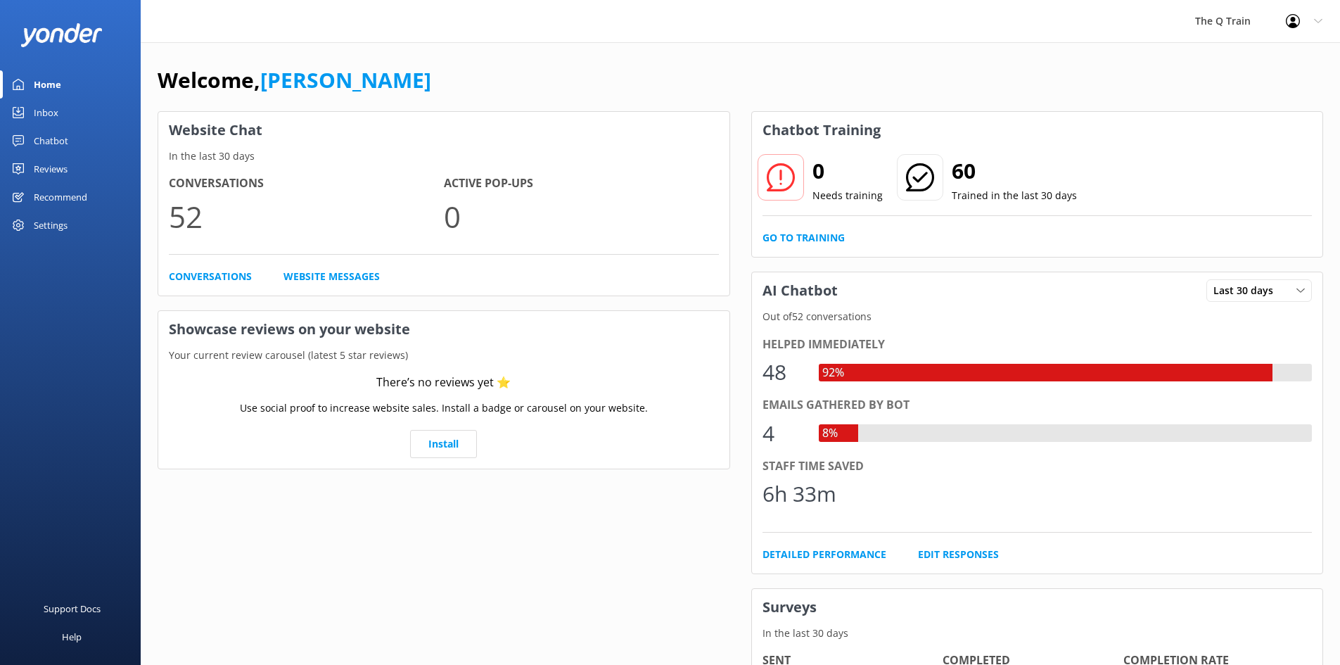
click at [54, 141] on div "Chatbot" at bounding box center [51, 141] width 34 height 28
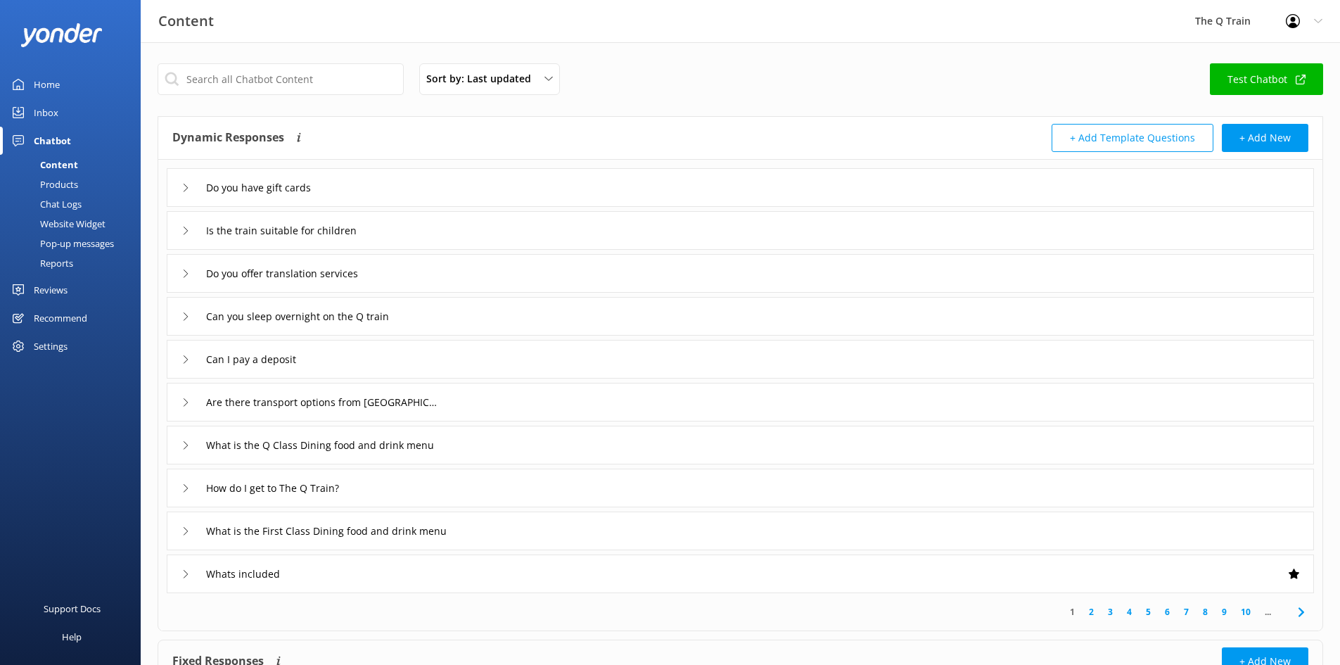
click at [72, 264] on div "Reports" at bounding box center [40, 263] width 65 height 20
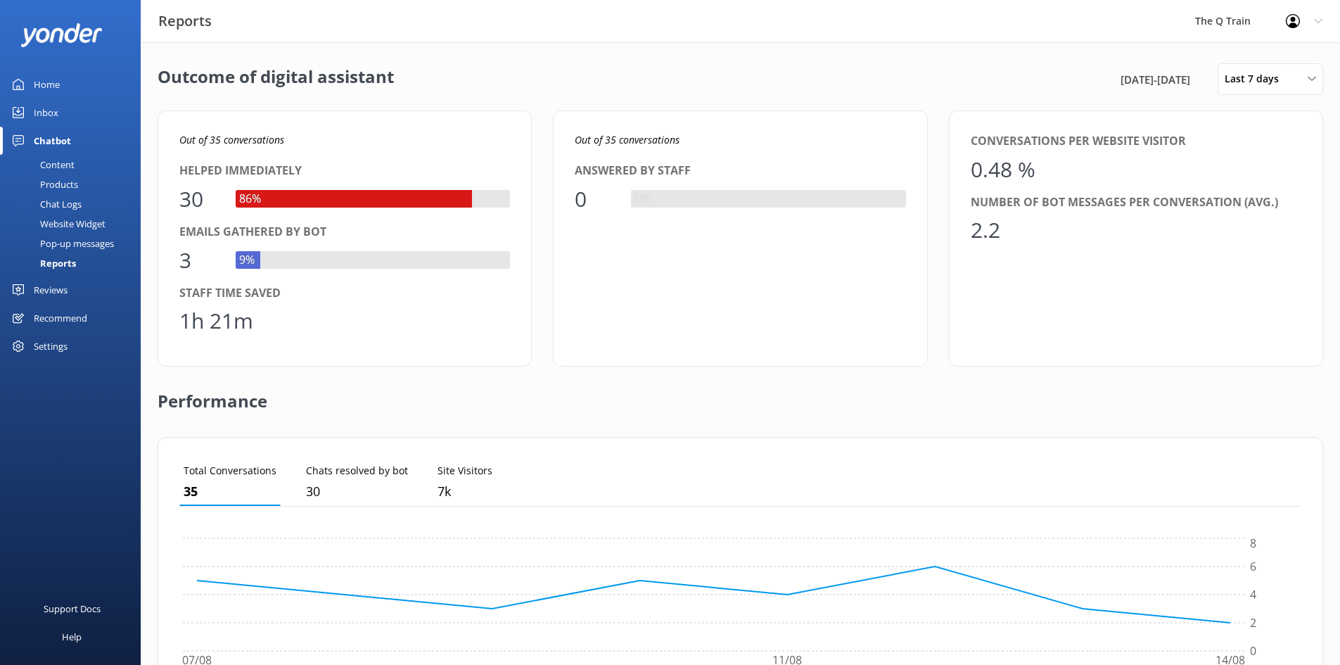
click at [56, 89] on div "Home" at bounding box center [47, 84] width 26 height 28
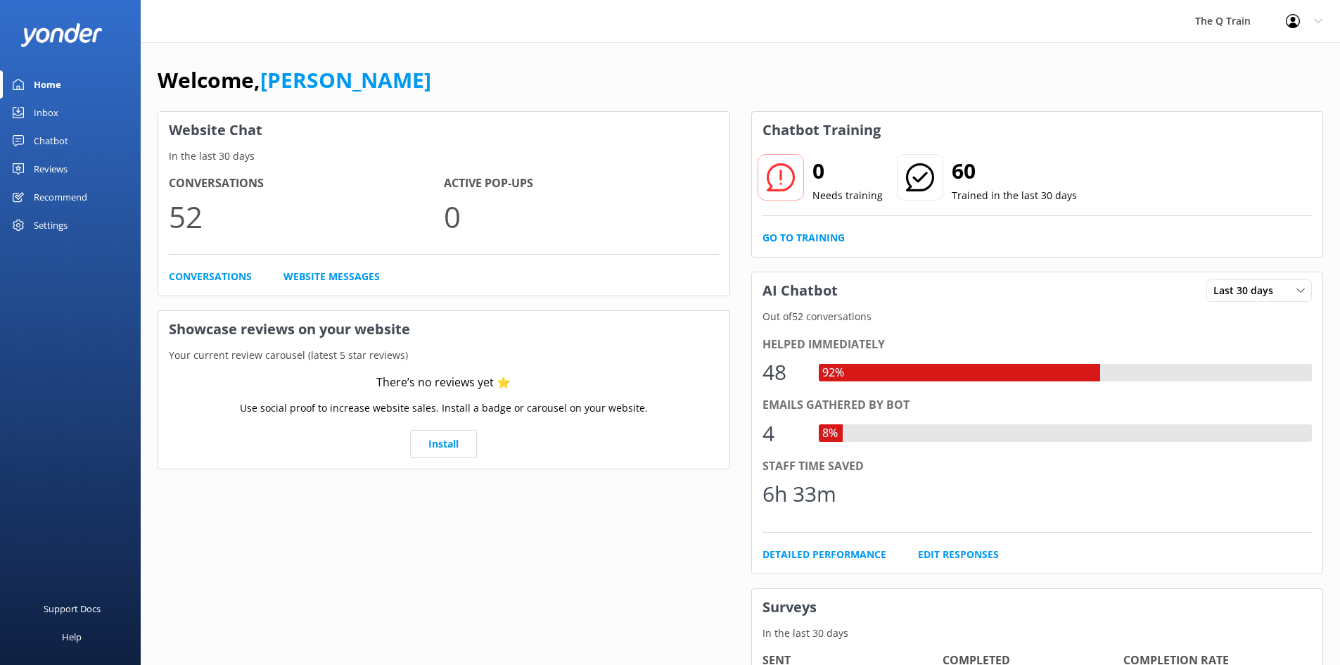
click at [352, 72] on div "Welcome, [PERSON_NAME]" at bounding box center [741, 87] width 1166 height 48
click at [416, 74] on div "Welcome, [PERSON_NAME]" at bounding box center [741, 87] width 1166 height 48
click at [810, 236] on link "Go to Training" at bounding box center [804, 237] width 82 height 15
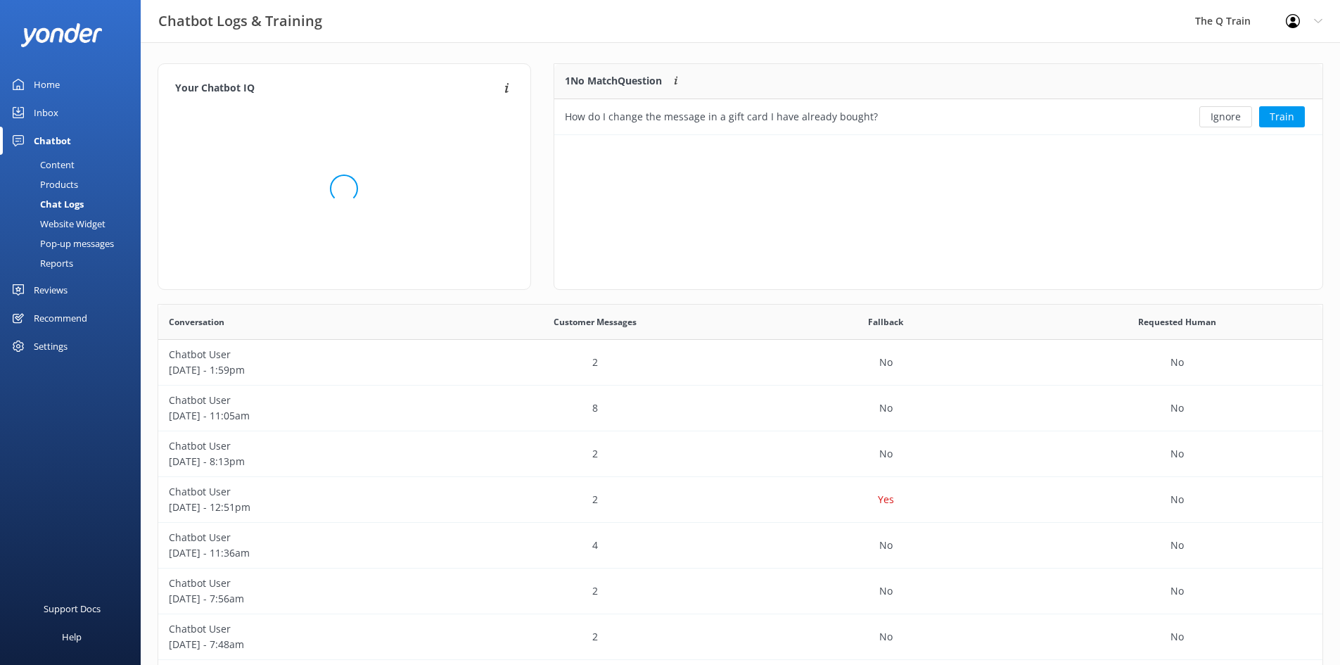
scroll to position [60, 758]
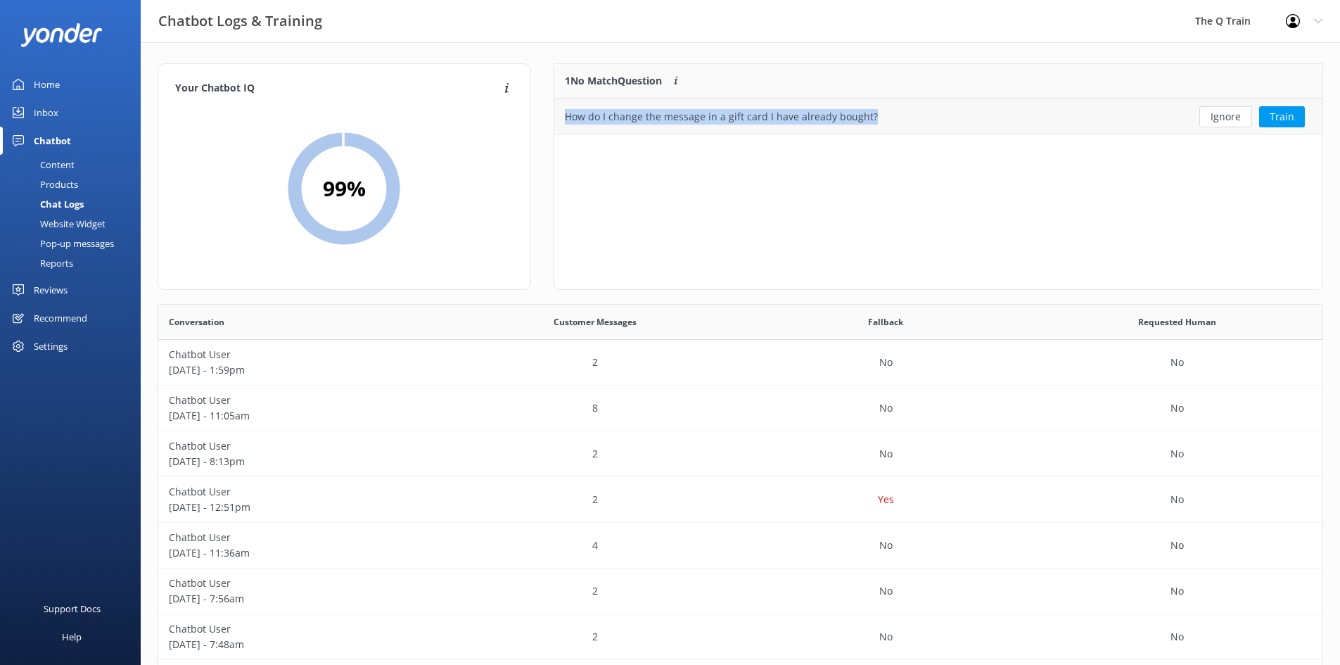
drag, startPoint x: 888, startPoint y: 113, endPoint x: 613, endPoint y: 123, distance: 275.2
click at [567, 120] on div "How do I change the message in a gift card I have already bought?" at bounding box center [860, 116] width 612 height 35
copy div "How do I change the message in a gift card I have already bought?"
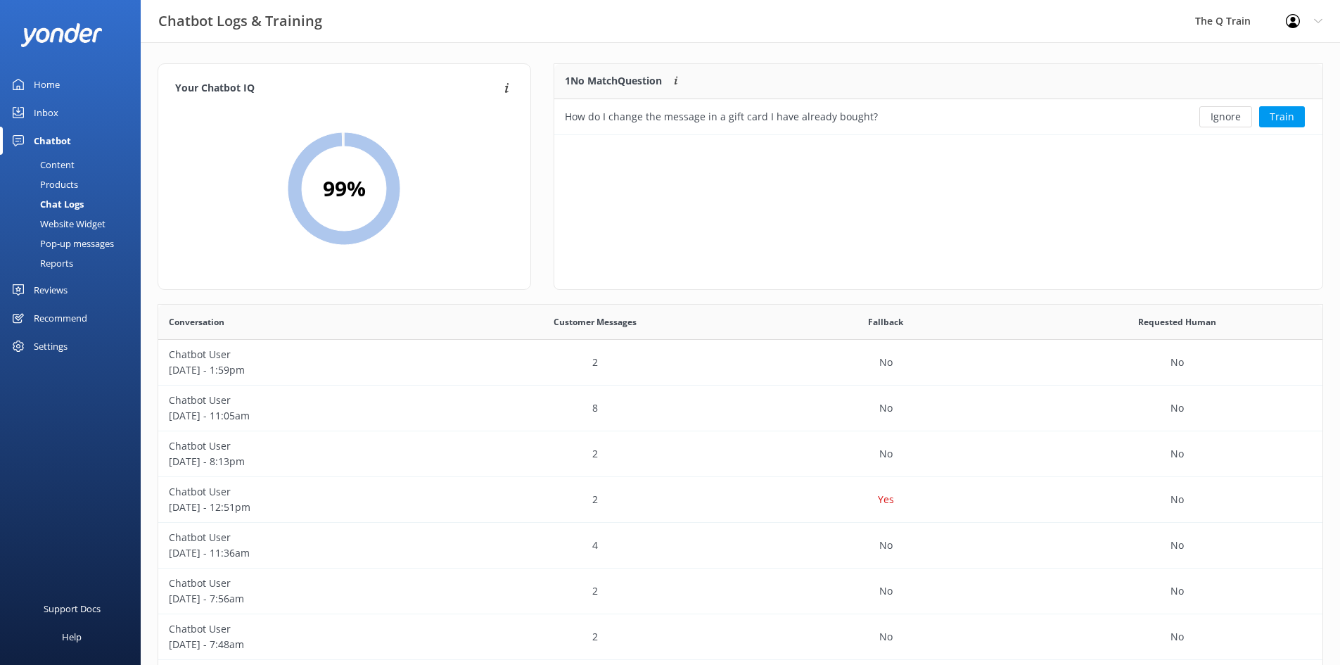
click at [810, 56] on div "Your Chatbot IQ Your Chatbot IQ is the percentage of trained FAQs against untra…" at bounding box center [740, 458] width 1199 height 833
